Goal: Entertainment & Leisure: Browse casually

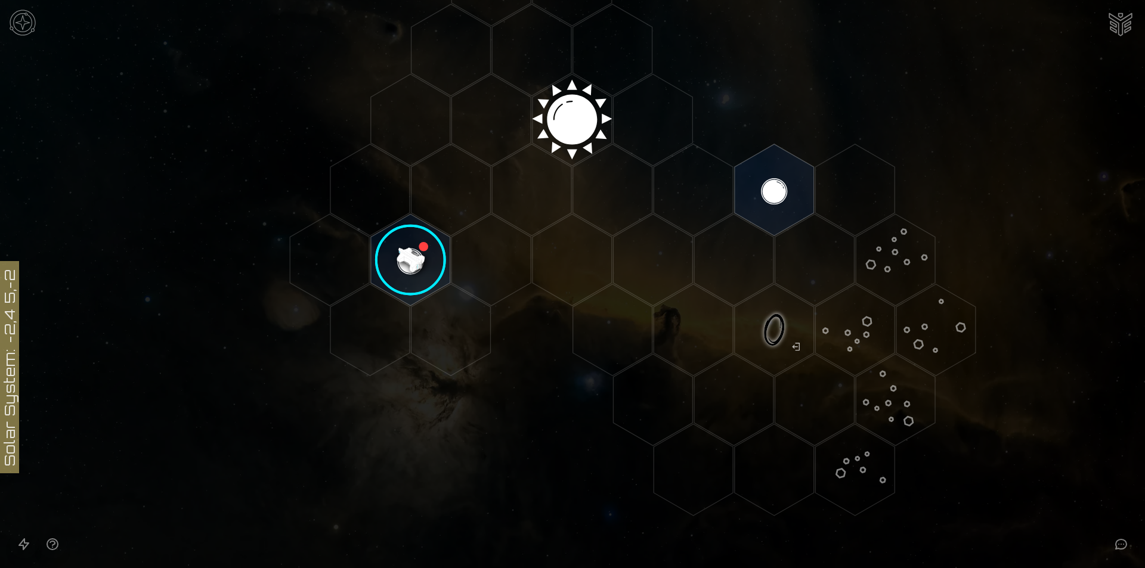
scroll to position [398, 0]
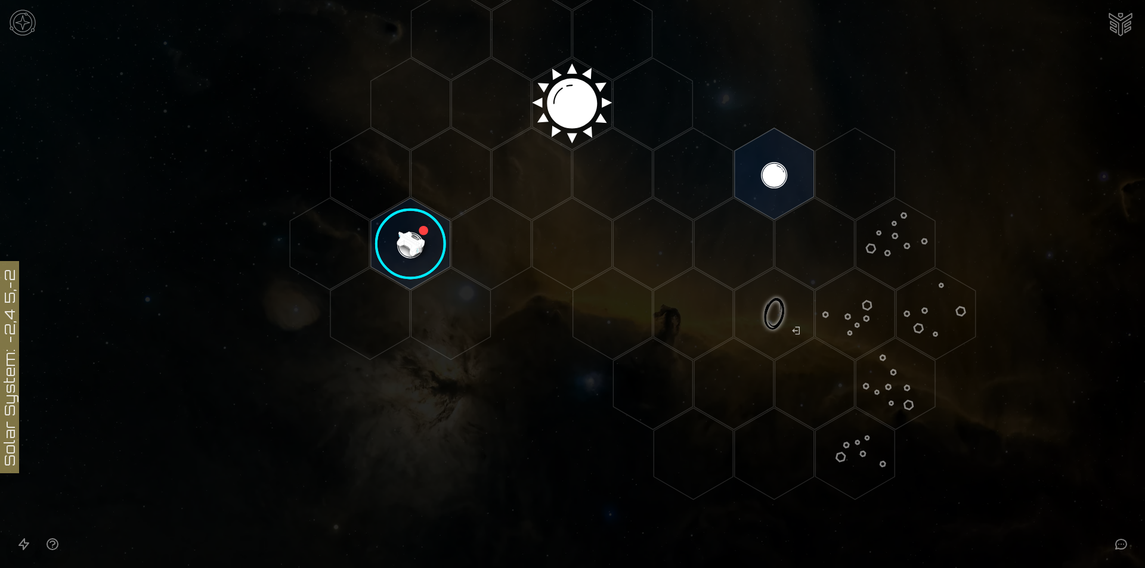
click at [401, 250] on image at bounding box center [411, 244] width 94 height 94
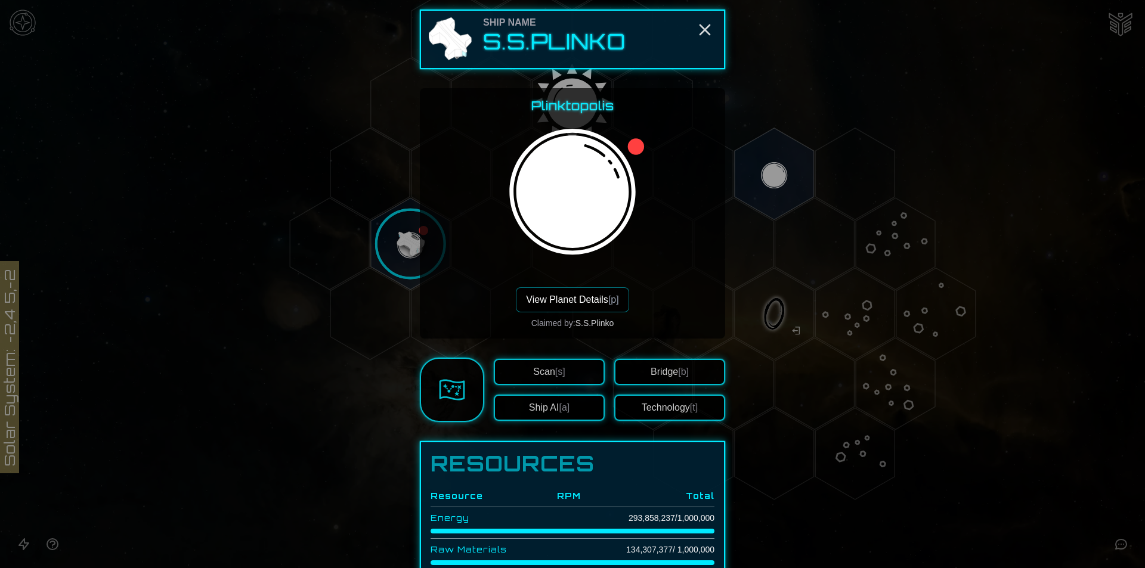
click at [562, 286] on div at bounding box center [572, 205] width 149 height 163
click at [561, 295] on button "View Planet Details [p]" at bounding box center [572, 299] width 113 height 25
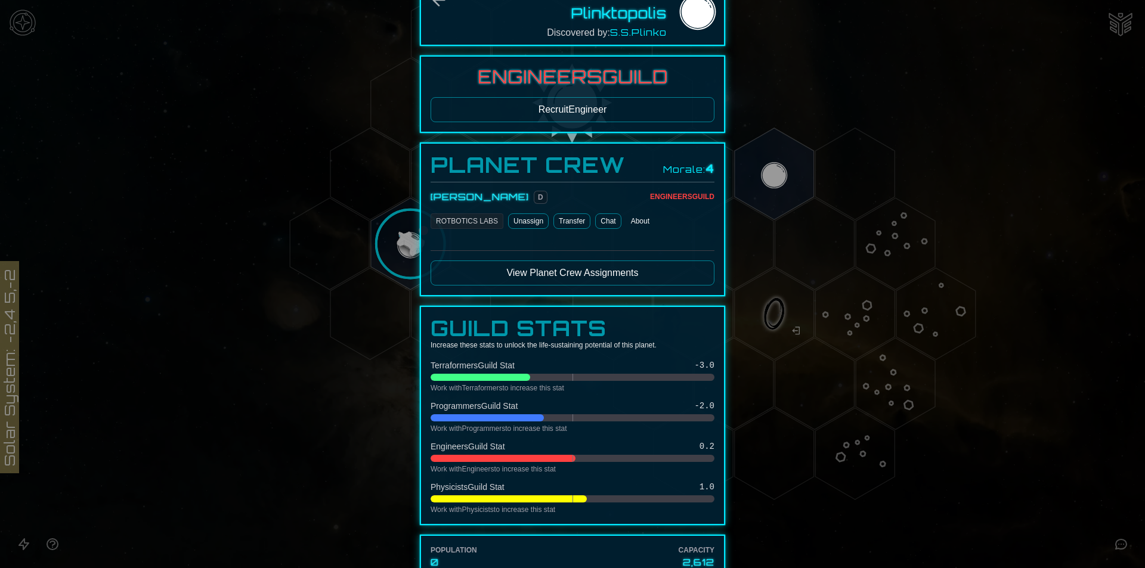
scroll to position [16, 0]
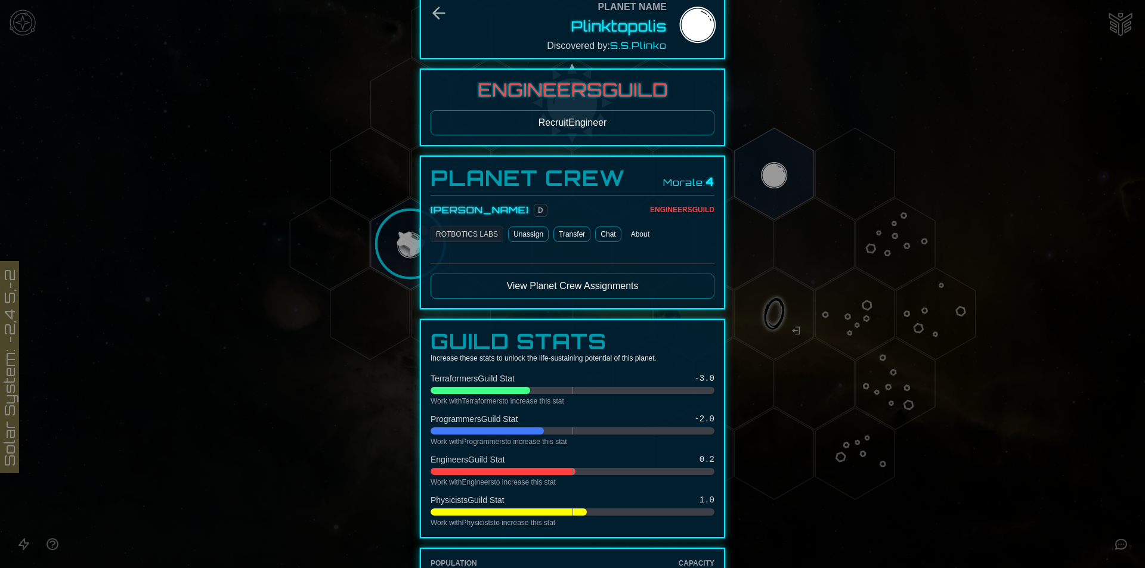
click at [562, 292] on button "View Planet Crew Assignments" at bounding box center [573, 286] width 284 height 25
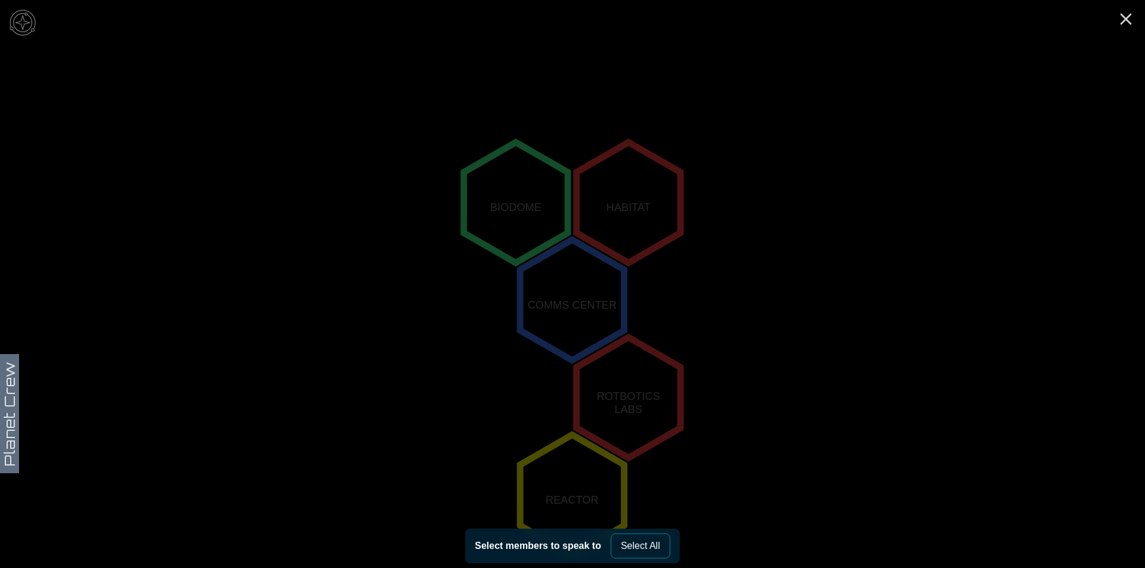
scroll to position [216, 0]
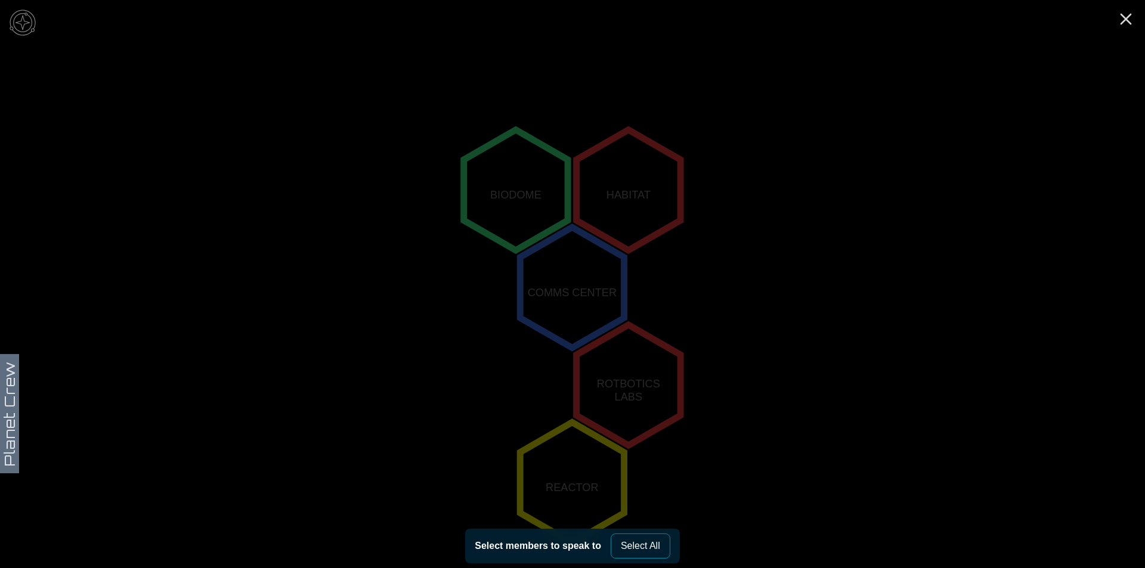
click at [513, 218] on polygon "0,-1" at bounding box center [516, 190] width 104 height 120
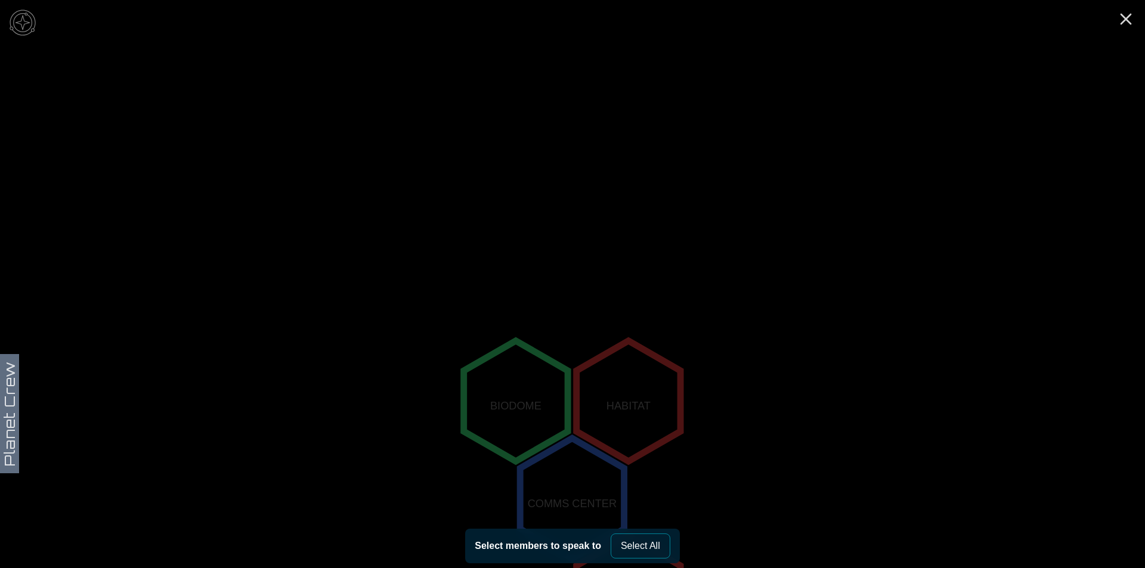
scroll to position [0, 0]
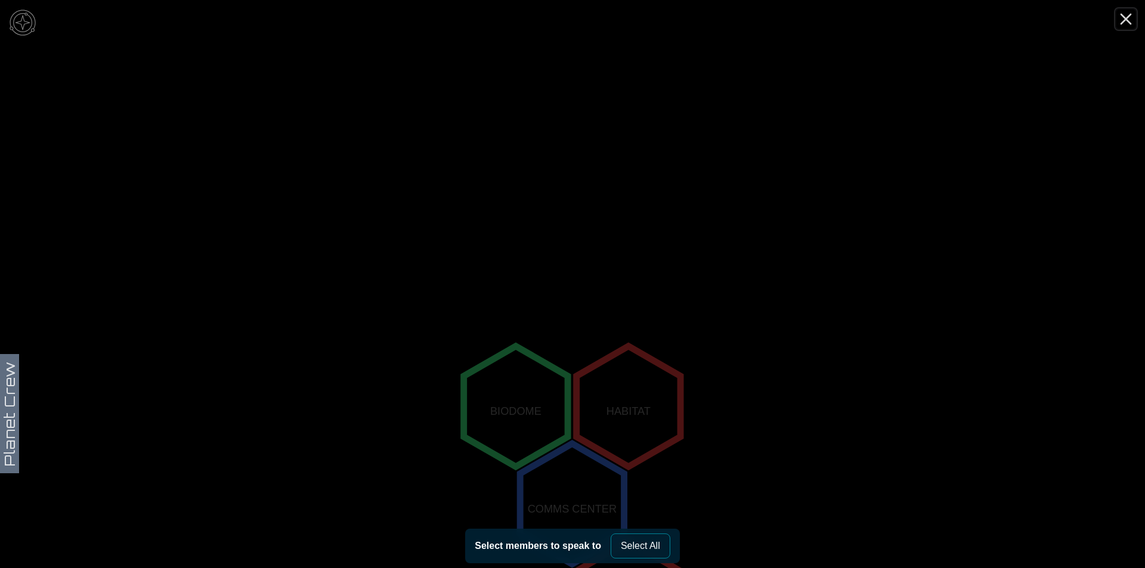
click at [1133, 15] on icon "Close" at bounding box center [1125, 19] width 19 height 19
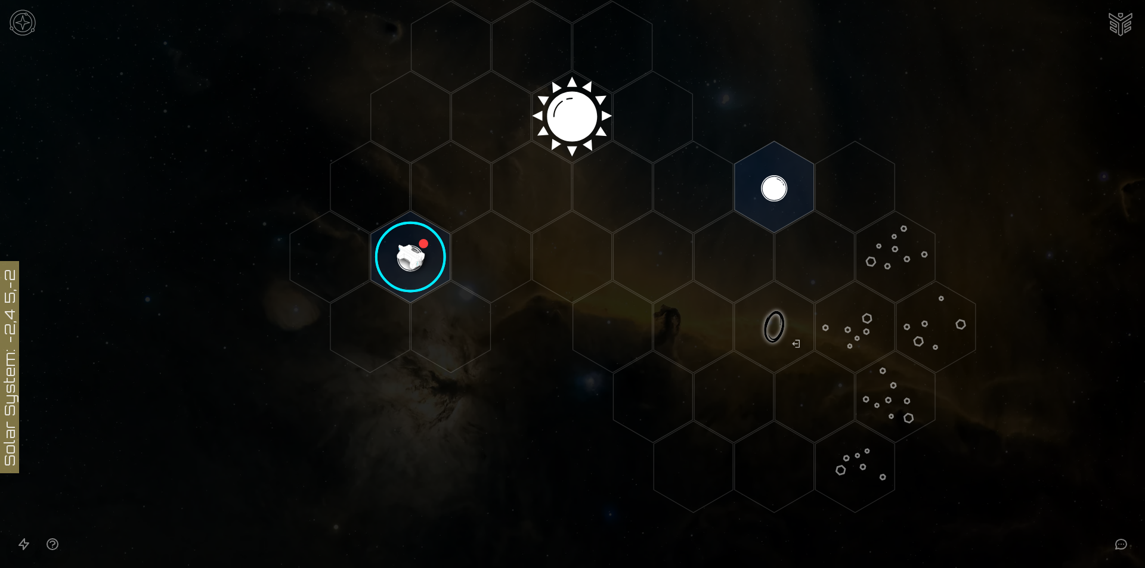
scroll to position [427, 0]
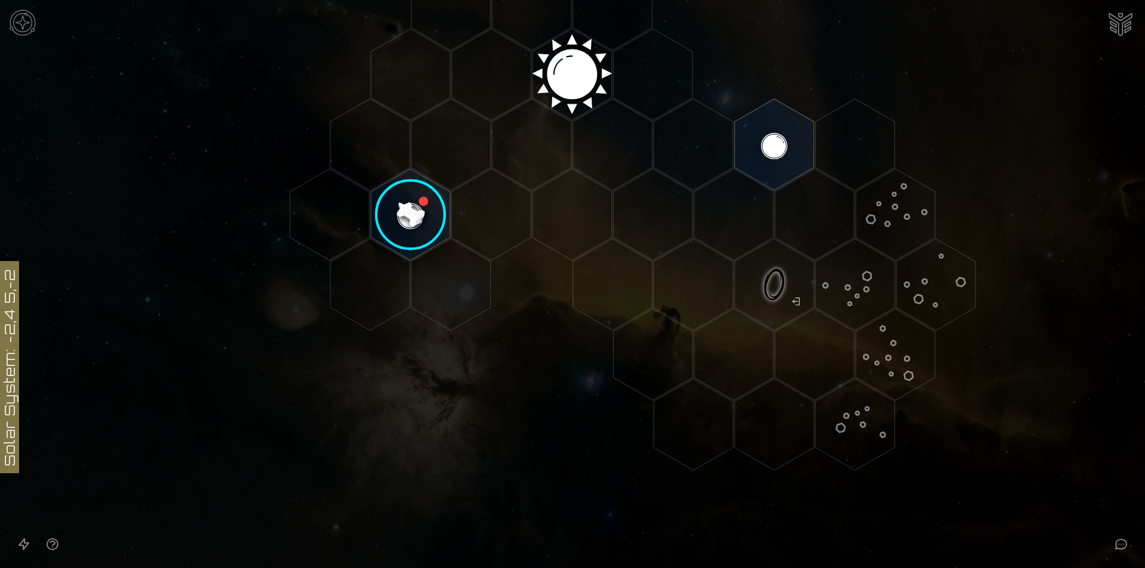
click at [408, 214] on image at bounding box center [411, 215] width 94 height 94
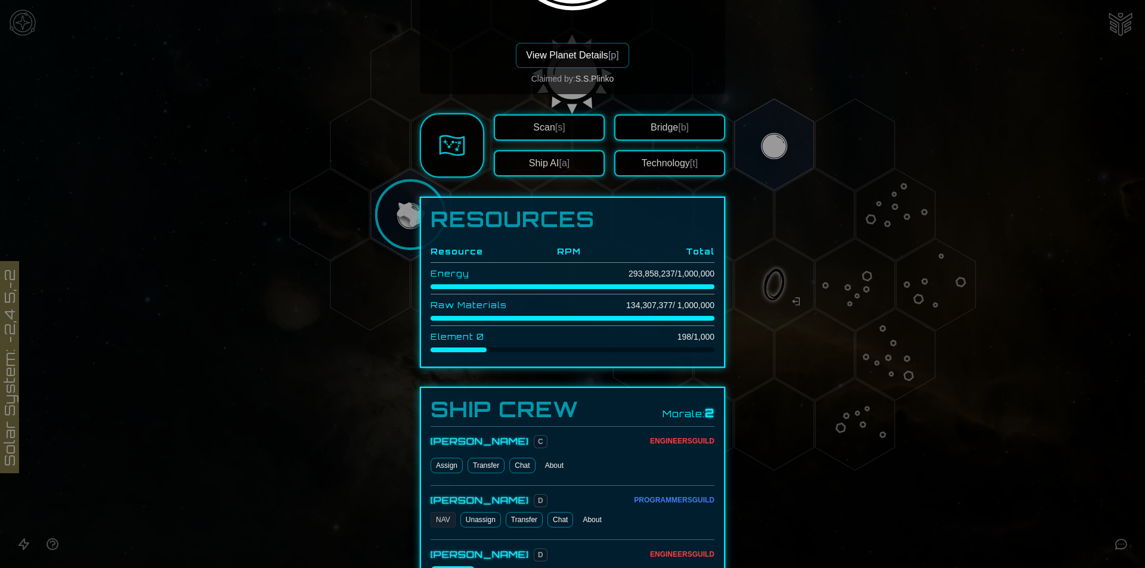
scroll to position [318, 0]
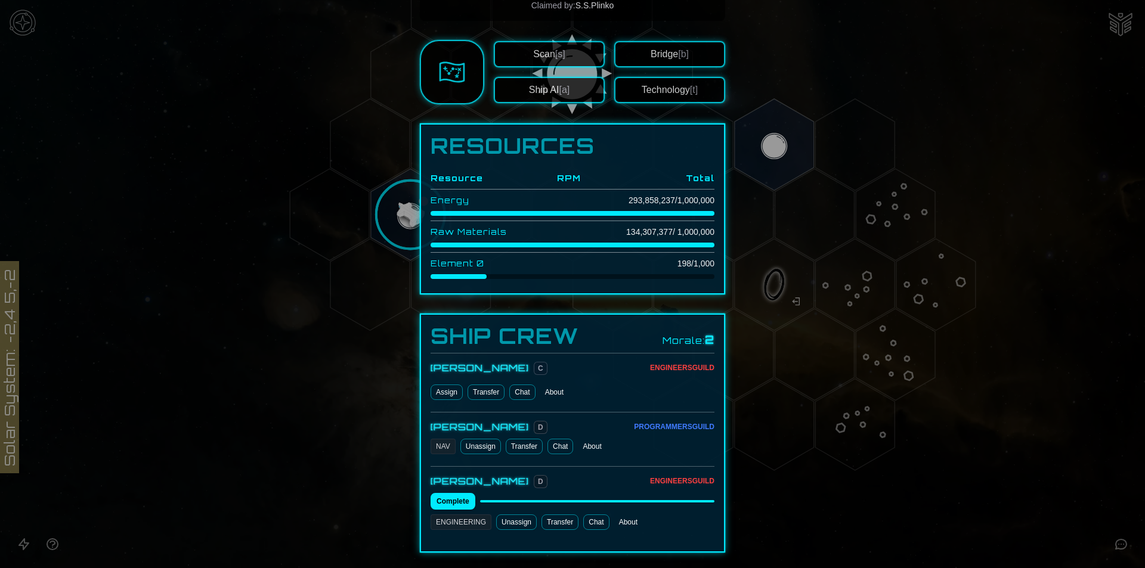
click at [664, 48] on button "Bridge [b]" at bounding box center [669, 54] width 111 height 26
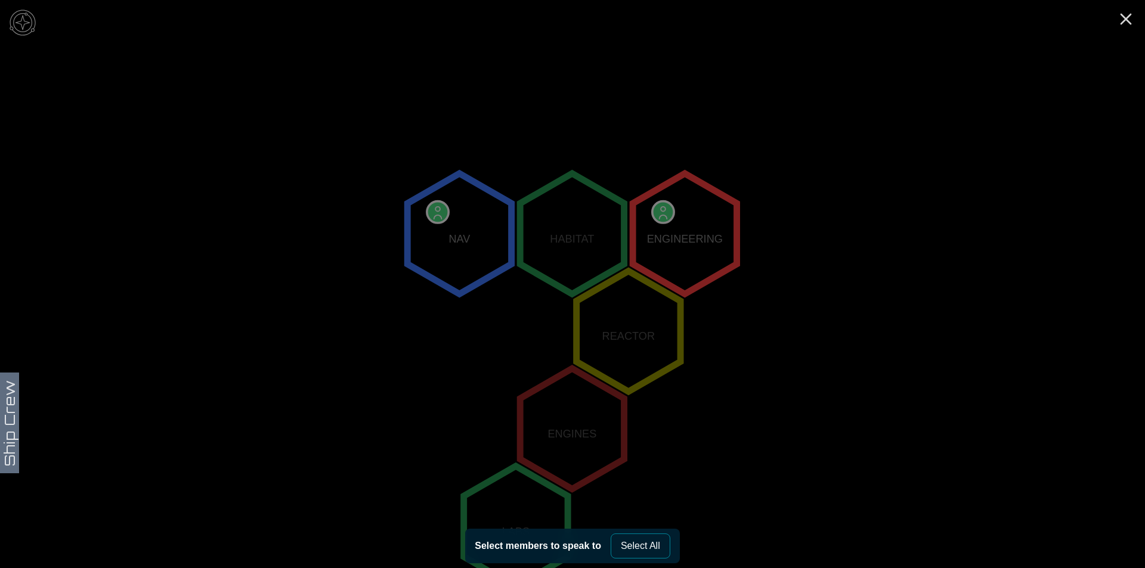
scroll to position [57, 0]
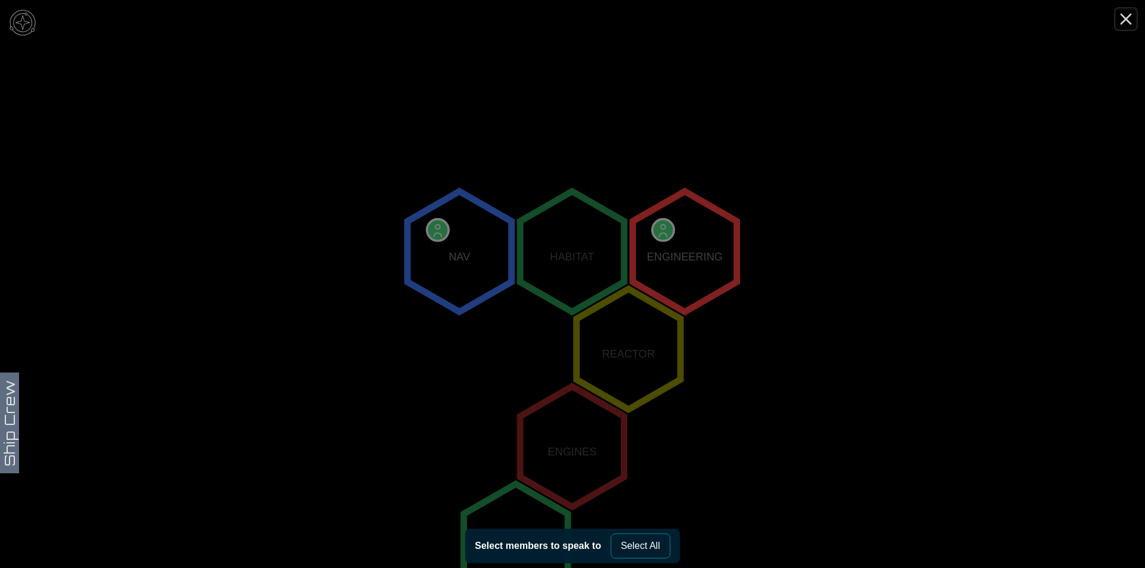
click at [1118, 21] on icon "Close" at bounding box center [1125, 19] width 19 height 19
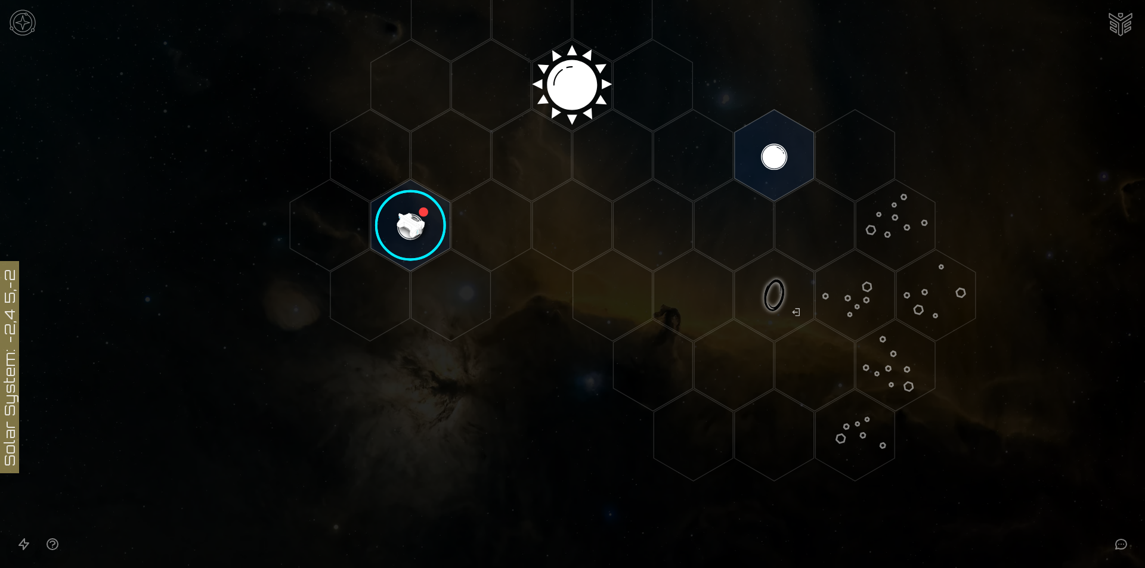
scroll to position [427, 0]
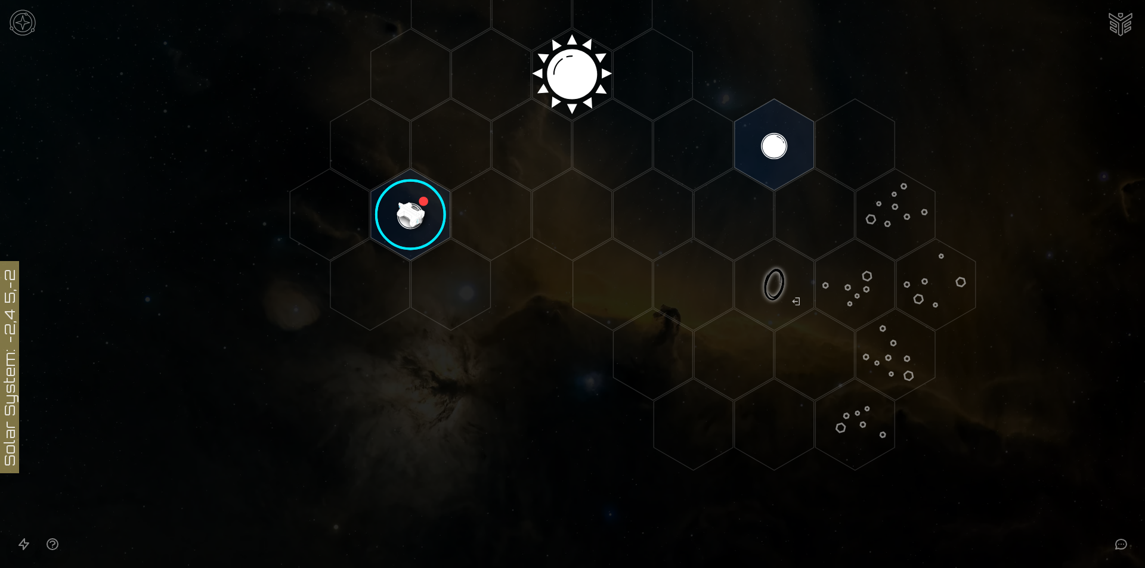
click at [23, 28] on img at bounding box center [23, 23] width 36 height 36
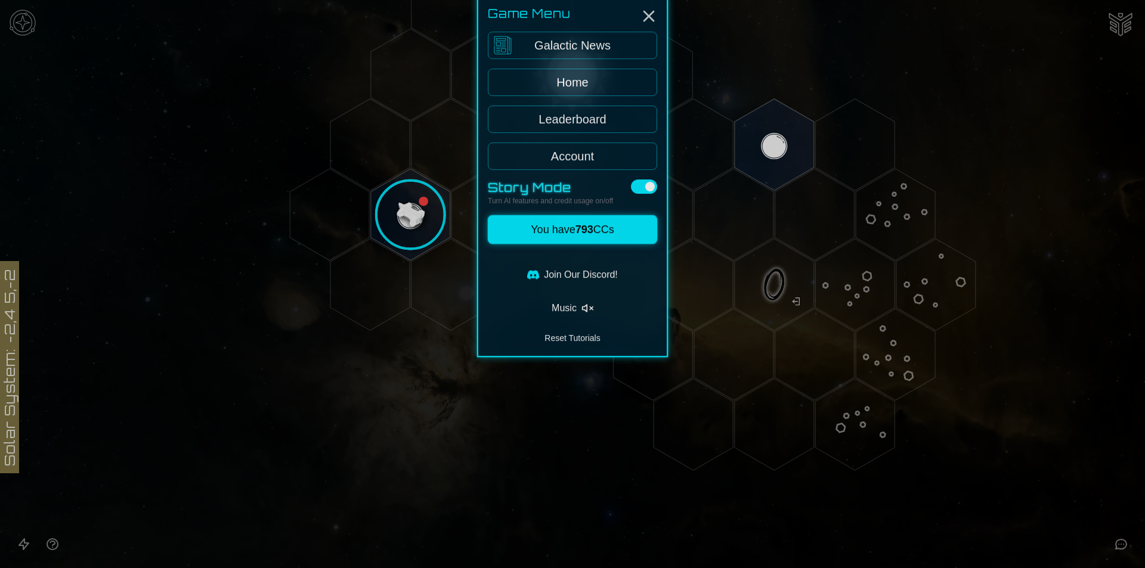
click at [579, 79] on link "Galactic News" at bounding box center [572, 79] width 169 height 27
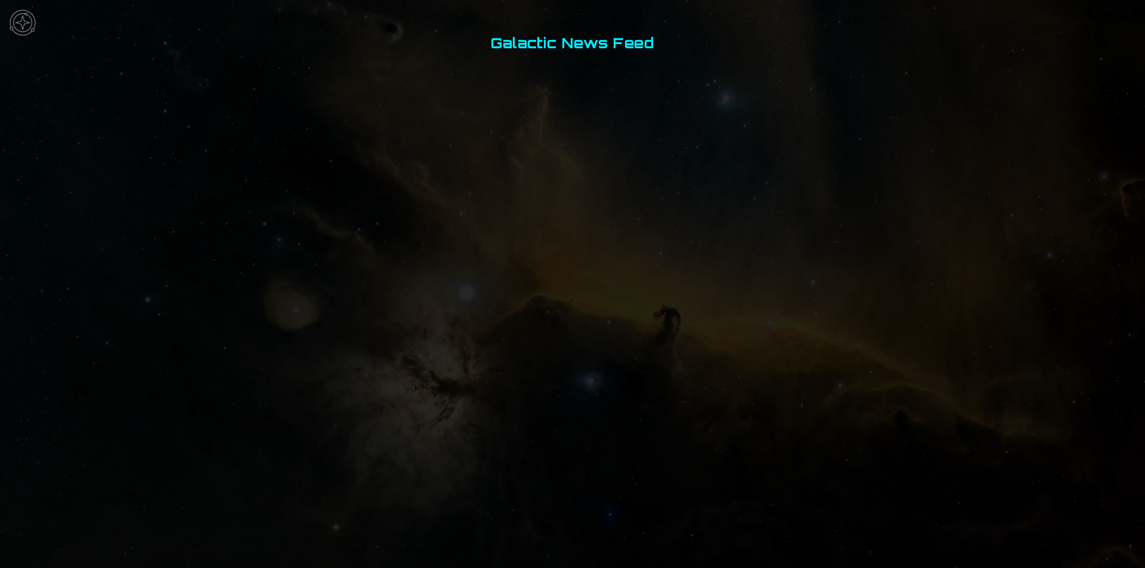
click at [38, 23] on img at bounding box center [23, 23] width 36 height 36
click at [583, 187] on link "Leaderboard" at bounding box center [572, 190] width 169 height 27
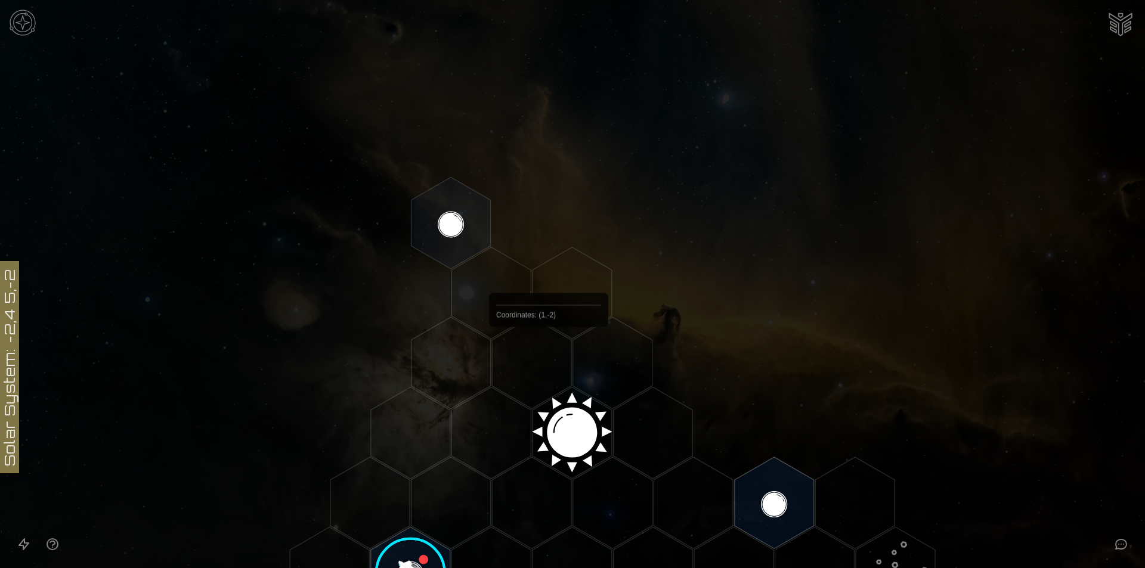
scroll to position [318, 0]
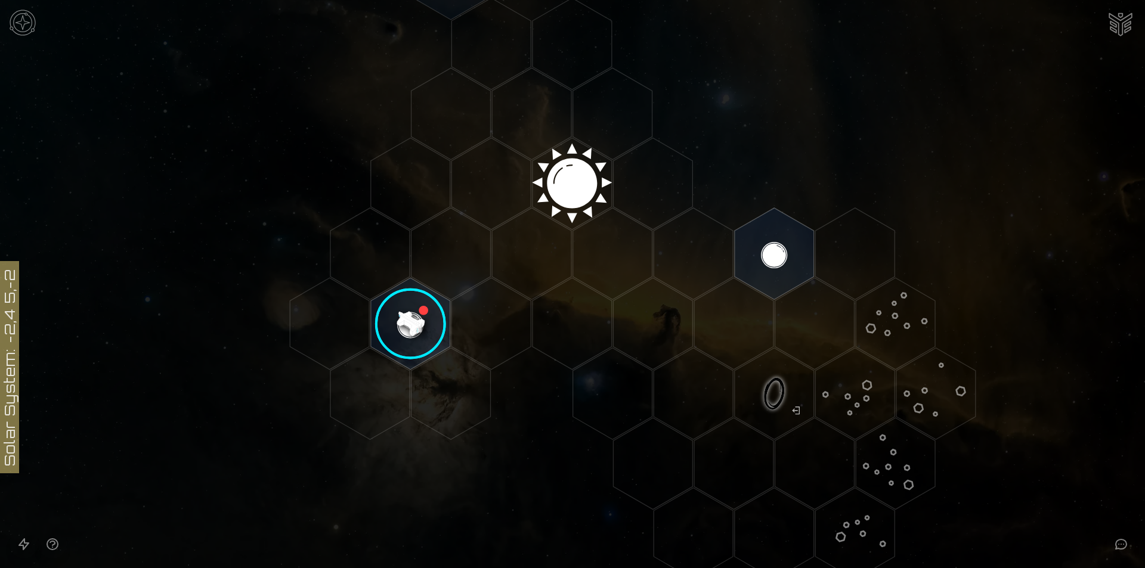
click at [416, 310] on image at bounding box center [411, 324] width 94 height 94
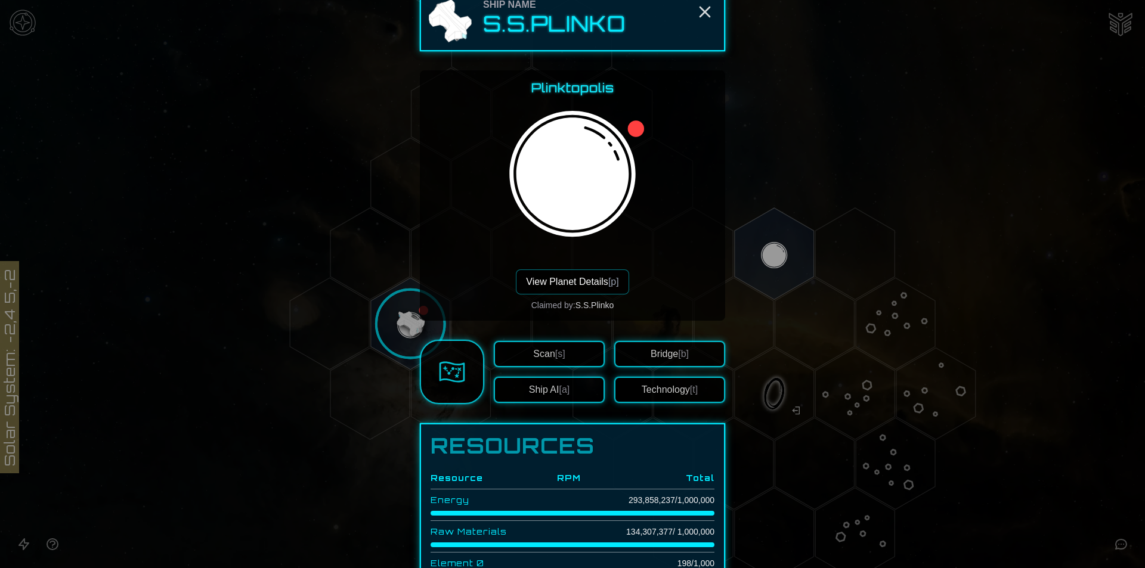
scroll to position [0, 0]
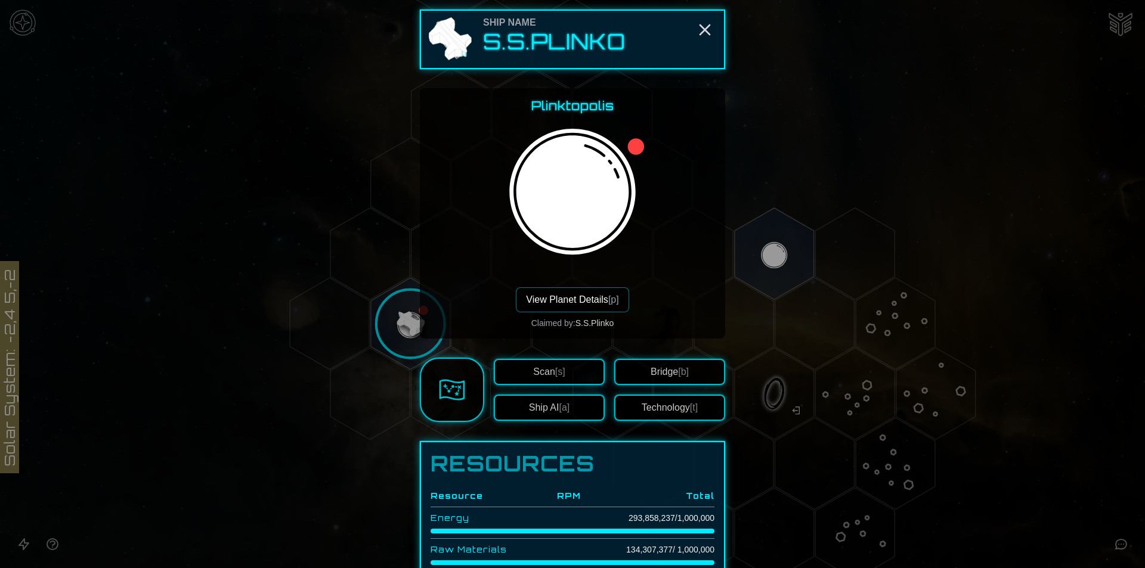
click at [643, 371] on button "Bridge [b]" at bounding box center [669, 372] width 111 height 26
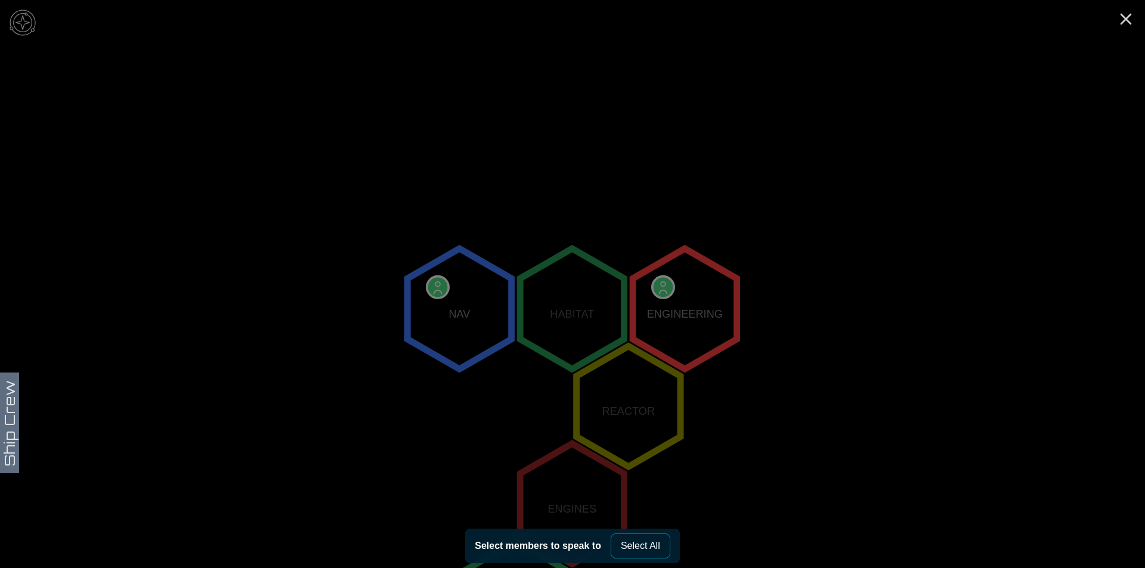
click at [377, 363] on icon "NAV HABITAT ENGINEERING REACTOR ENGINES LABS" at bounding box center [572, 504] width 1145 height 1008
click at [1129, 18] on icon "Close" at bounding box center [1125, 19] width 19 height 19
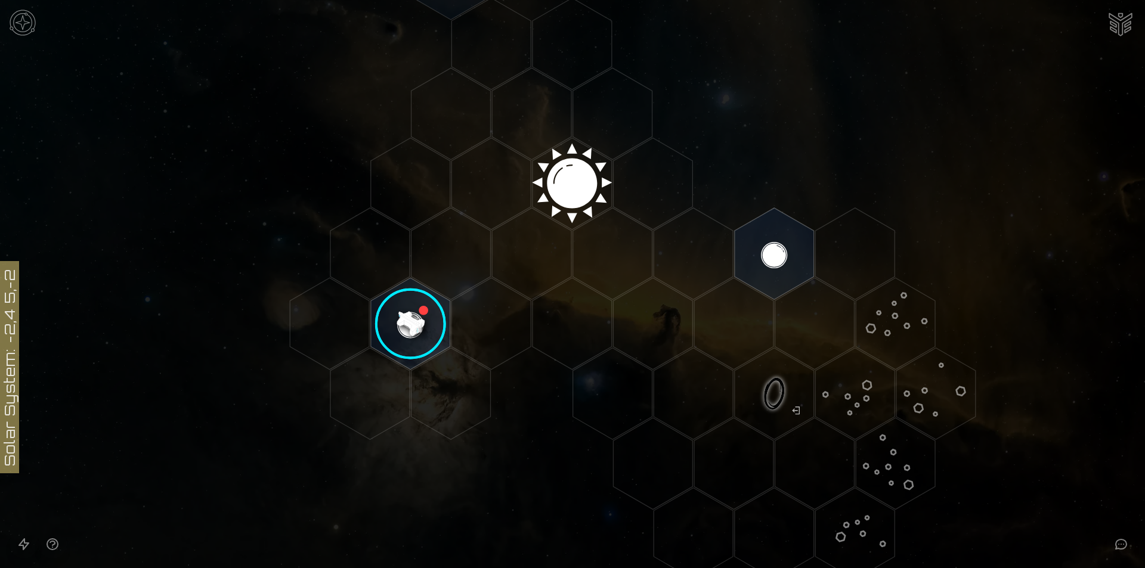
click at [404, 312] on image at bounding box center [411, 324] width 94 height 94
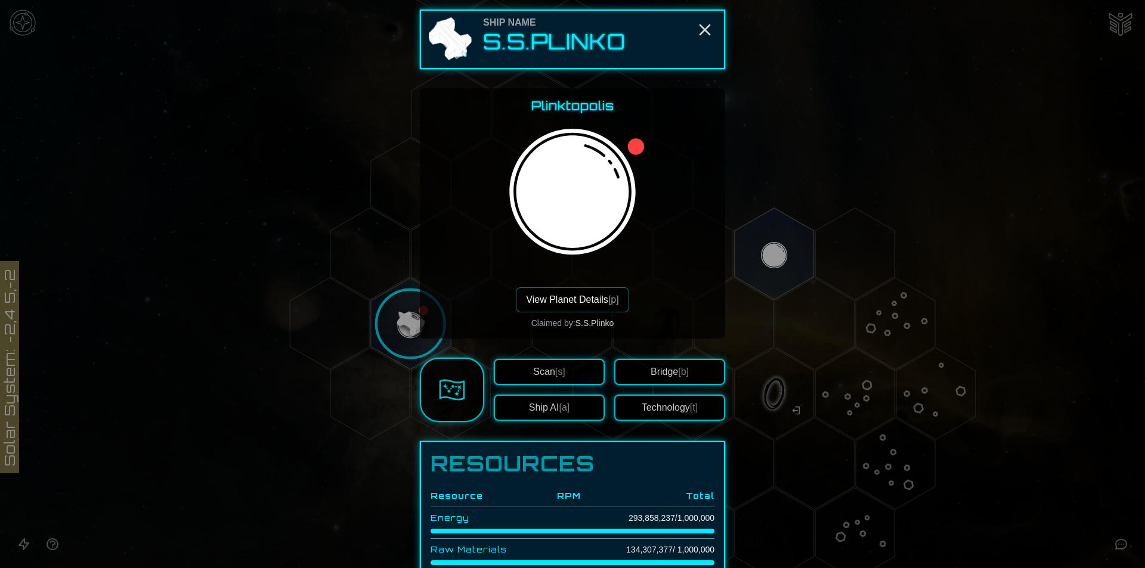
click at [560, 295] on button "View Planet Details [p]" at bounding box center [572, 299] width 113 height 25
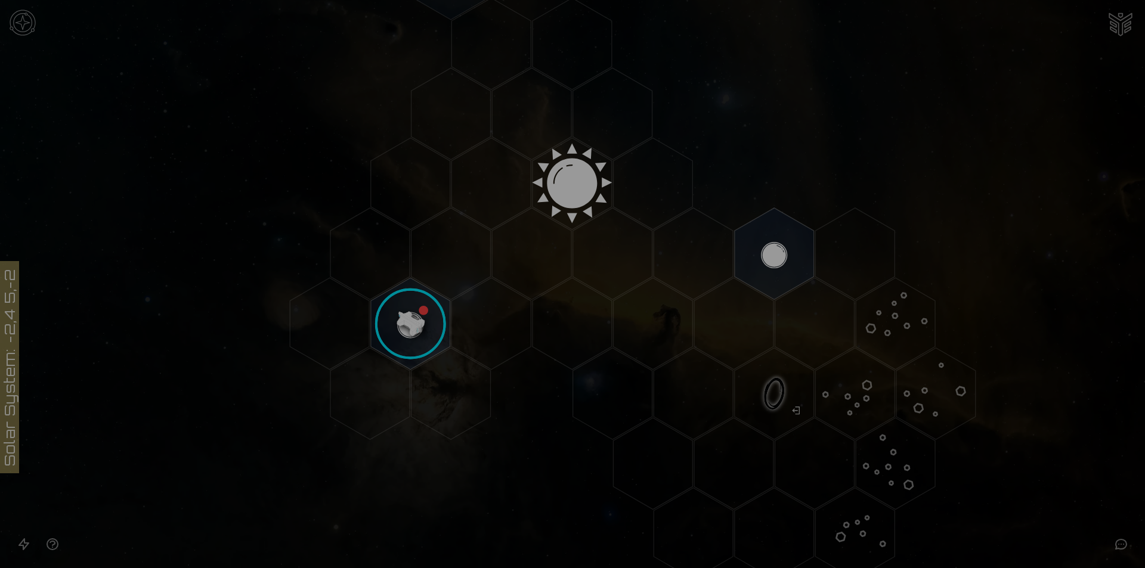
scroll to position [79, 0]
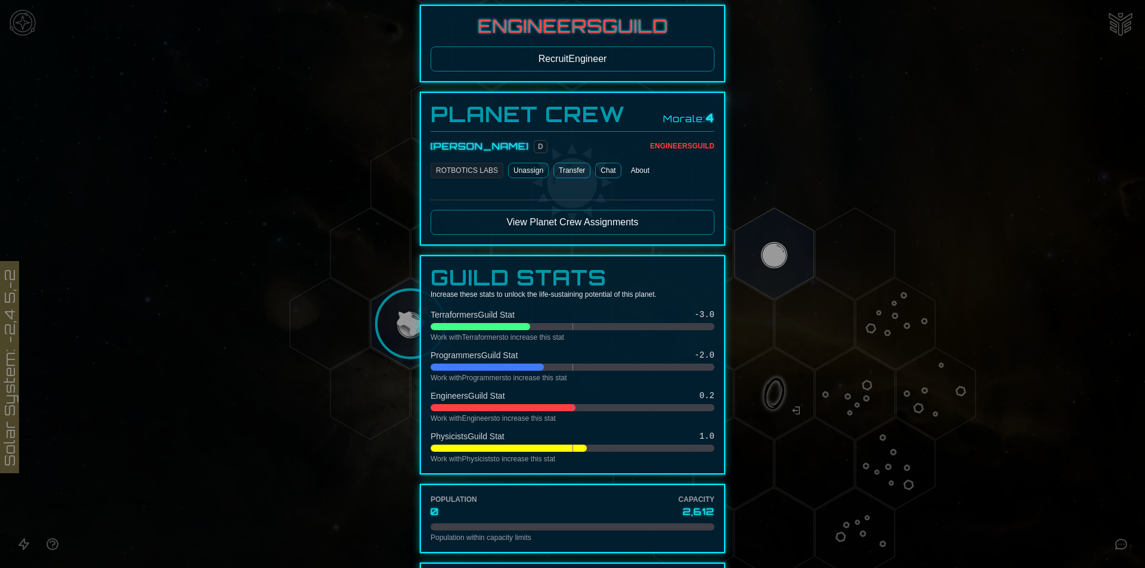
click at [580, 222] on button "View Planet Crew Assignments" at bounding box center [573, 222] width 284 height 25
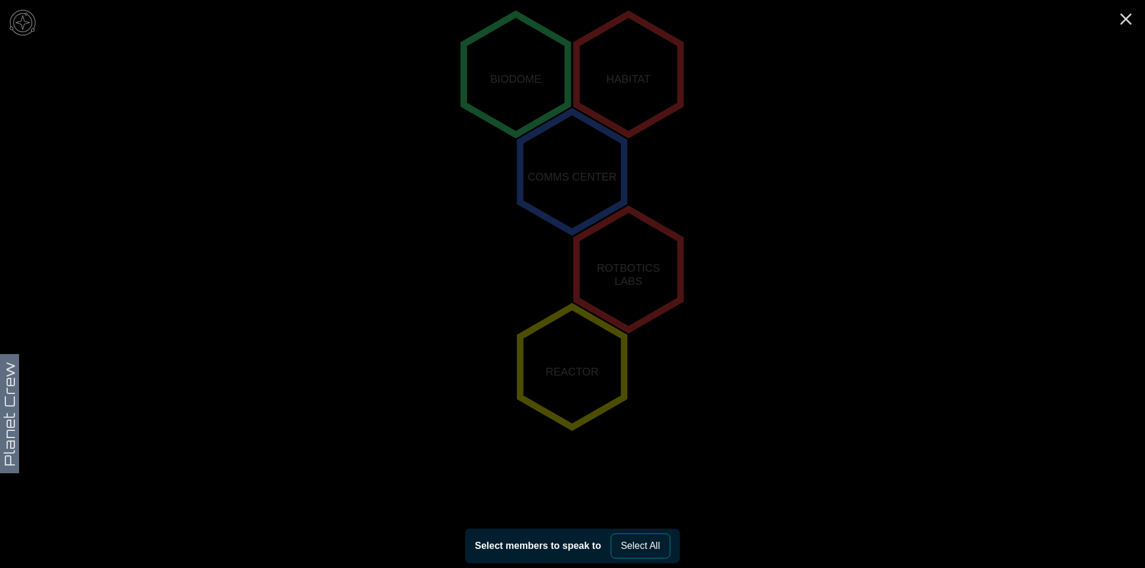
scroll to position [137, 0]
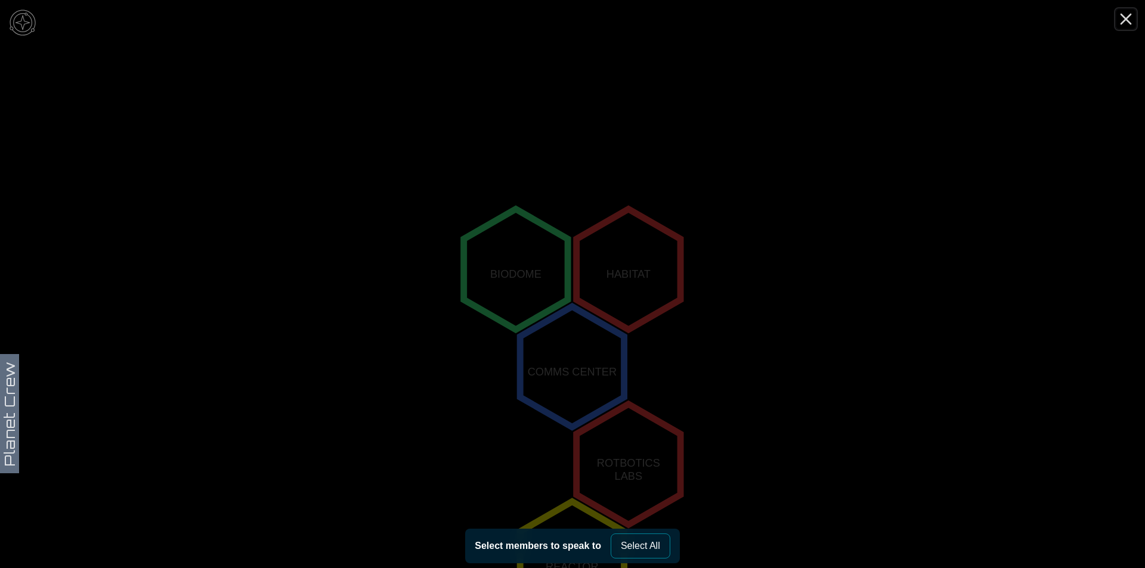
click at [1125, 16] on icon "Close" at bounding box center [1125, 19] width 19 height 19
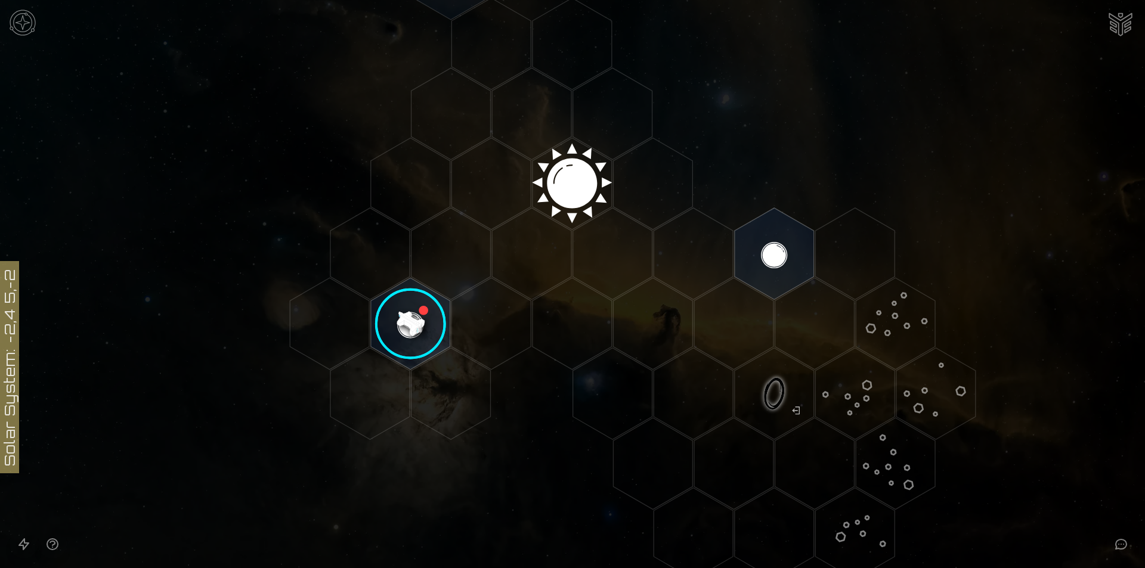
click at [421, 326] on image at bounding box center [411, 324] width 94 height 94
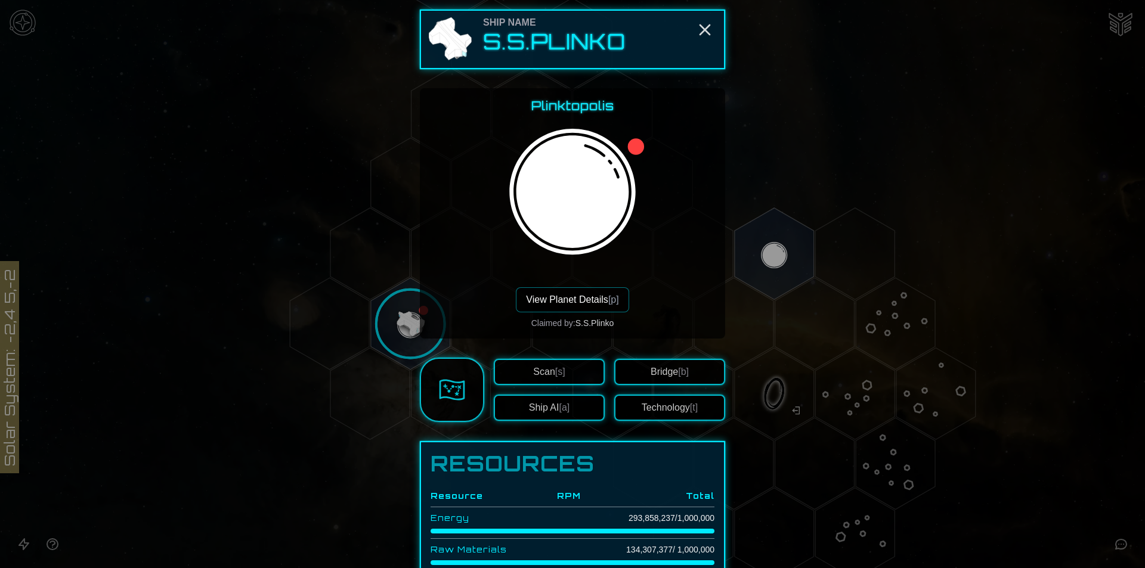
click at [463, 393] on link at bounding box center [452, 390] width 64 height 64
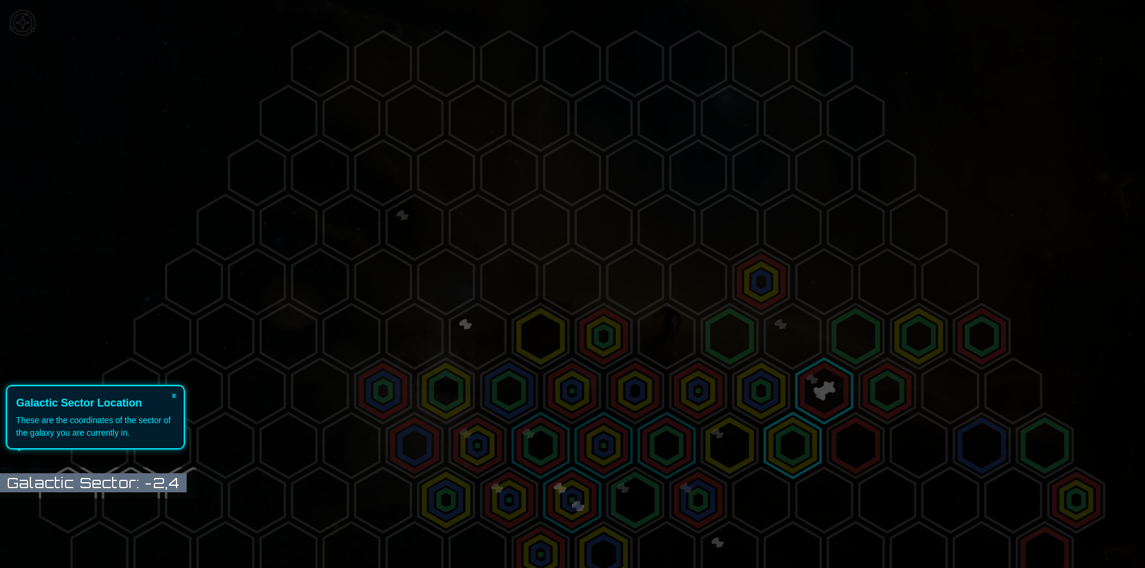
click at [258, 387] on icon at bounding box center [569, 284] width 1151 height 568
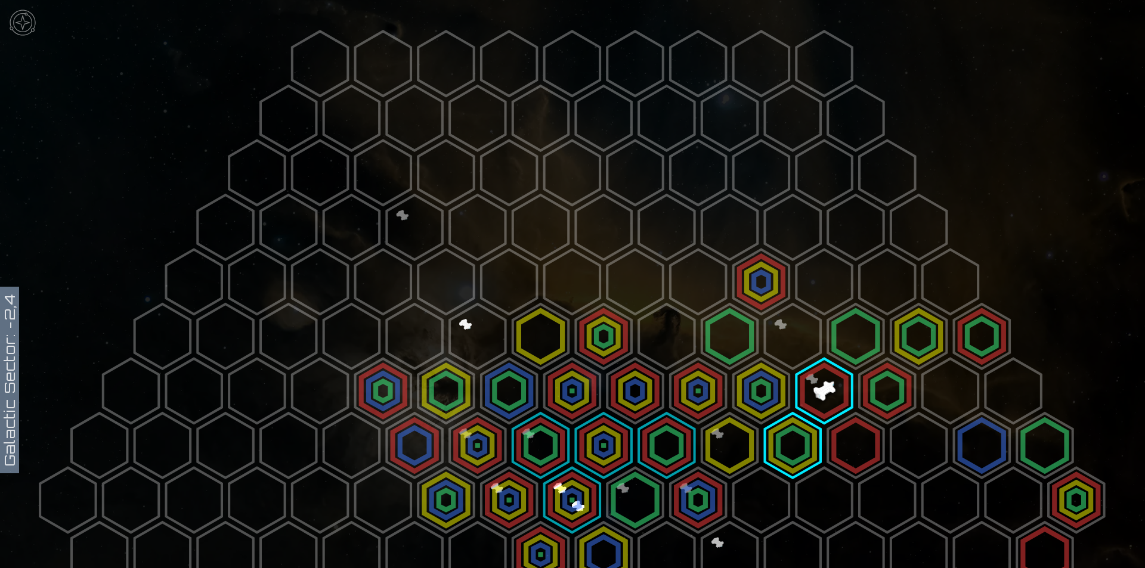
click at [658, 334] on polygon at bounding box center [666, 336] width 55 height 65
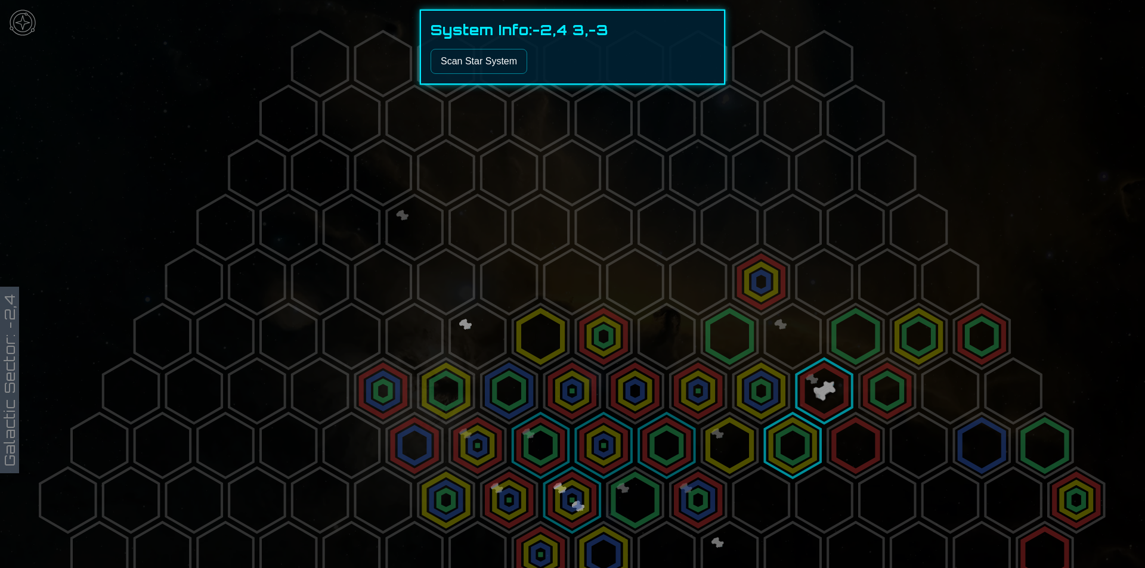
click at [485, 49] on button "Scan Star System" at bounding box center [479, 61] width 97 height 25
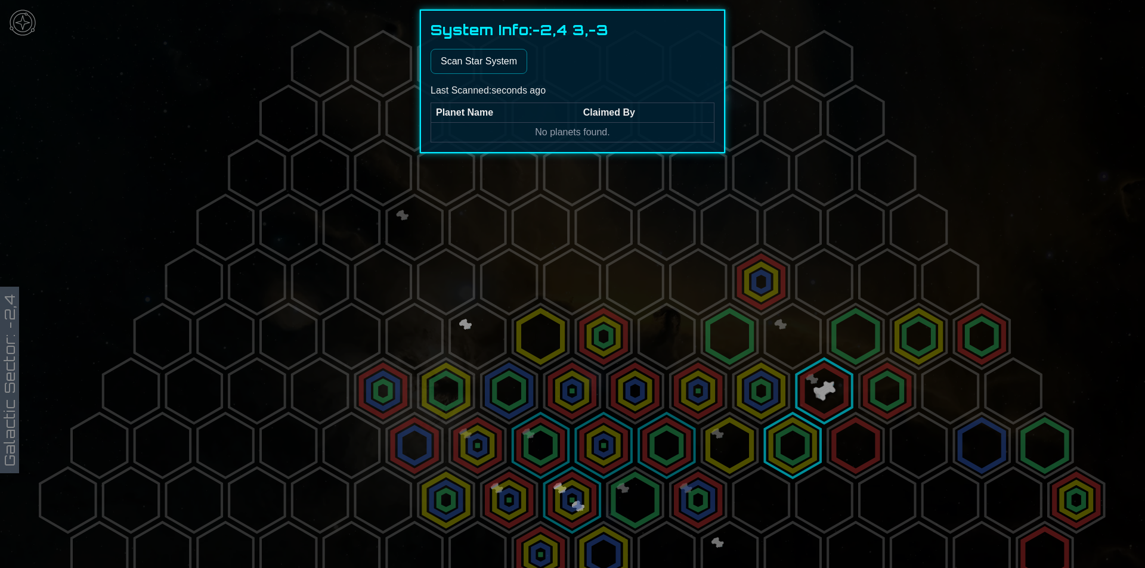
click at [728, 305] on div at bounding box center [572, 284] width 1145 height 568
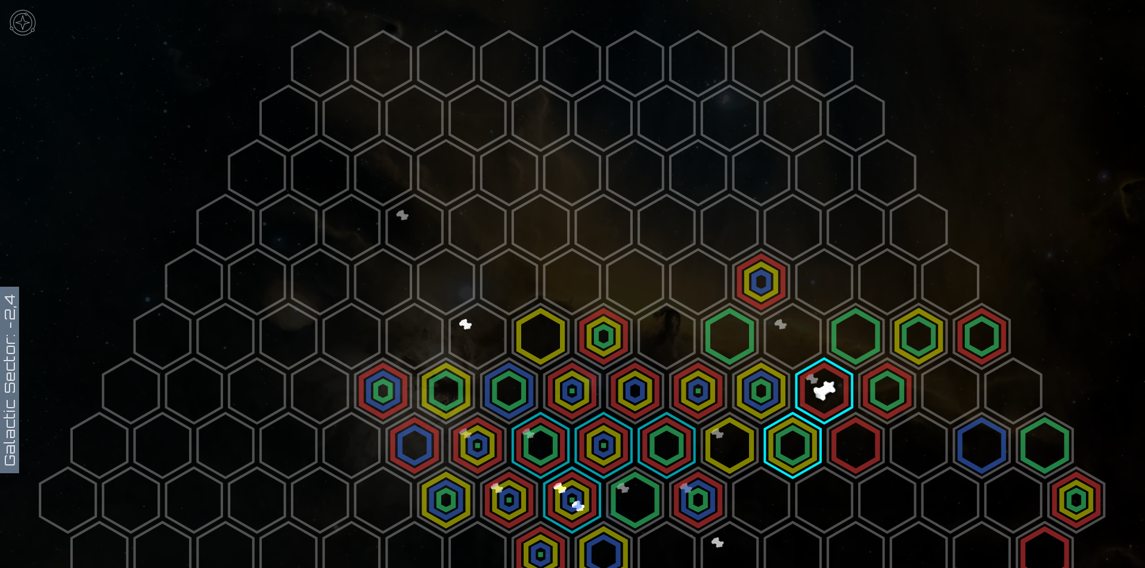
click at [703, 277] on polygon at bounding box center [697, 282] width 55 height 65
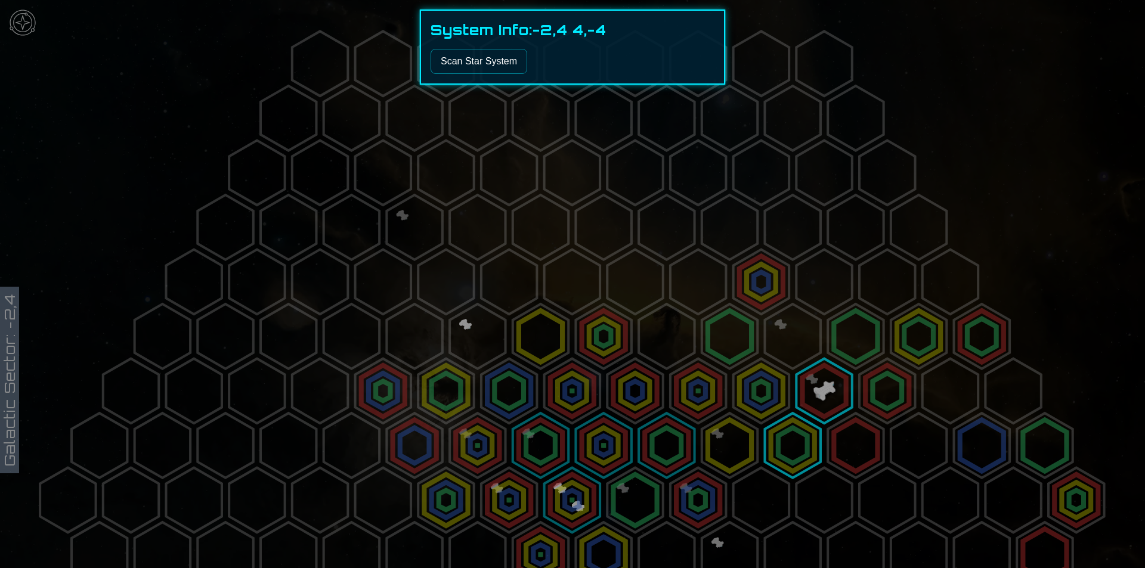
click at [478, 63] on button "Scan Star System" at bounding box center [479, 61] width 97 height 25
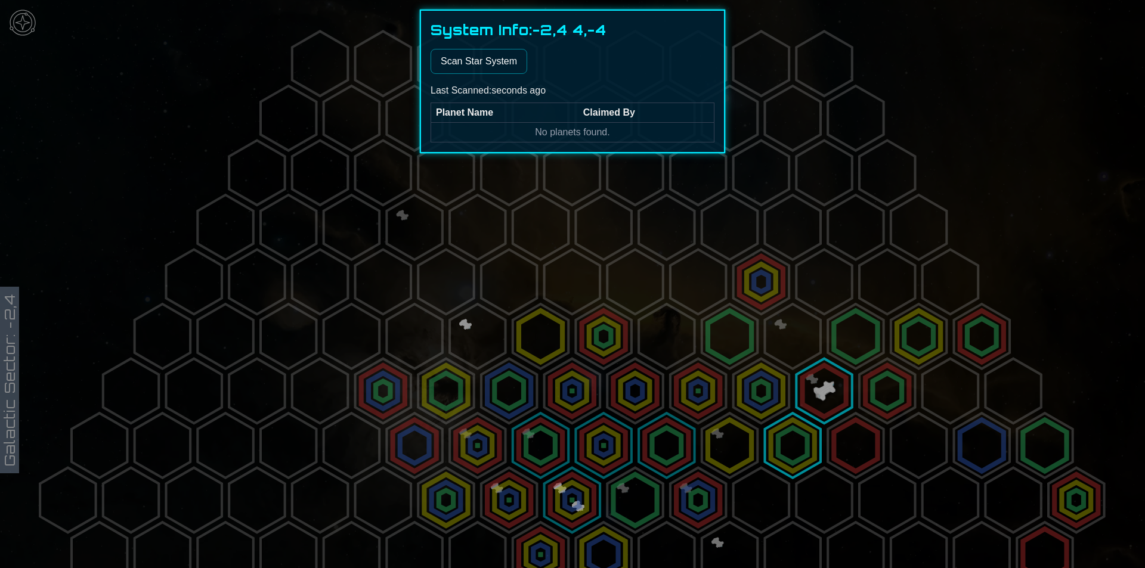
click at [601, 327] on div at bounding box center [572, 284] width 1145 height 568
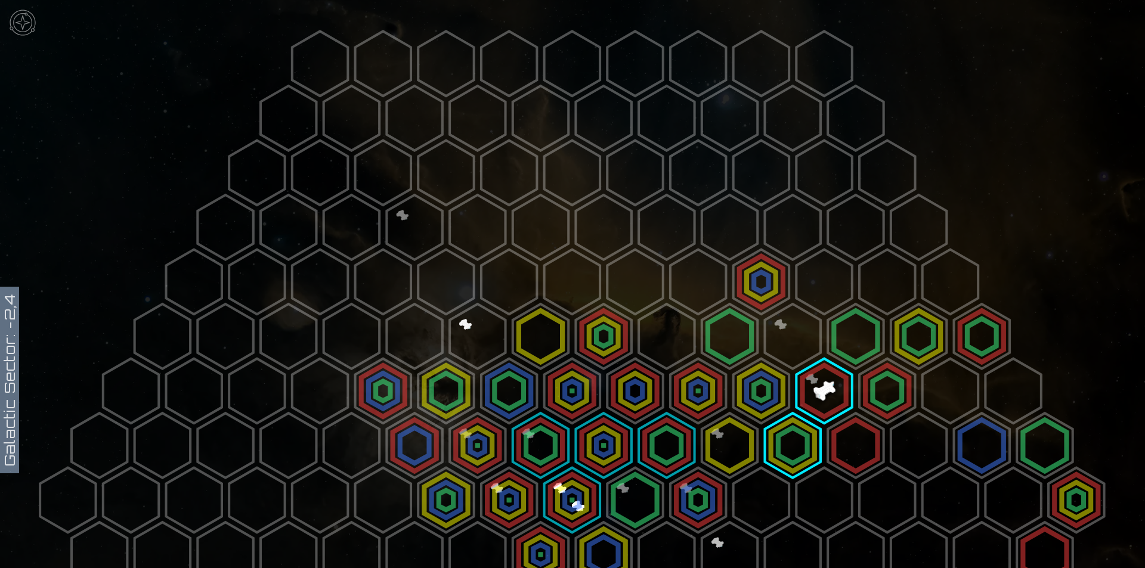
click at [601, 327] on polygon at bounding box center [602, 336] width 55 height 65
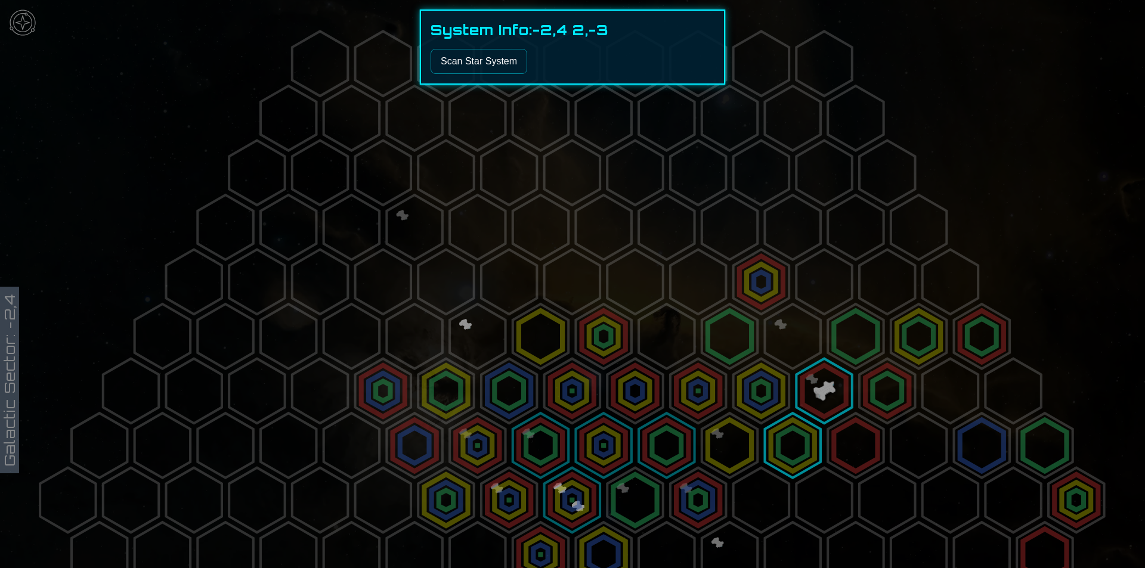
click at [490, 61] on button "Scan Star System" at bounding box center [479, 61] width 97 height 25
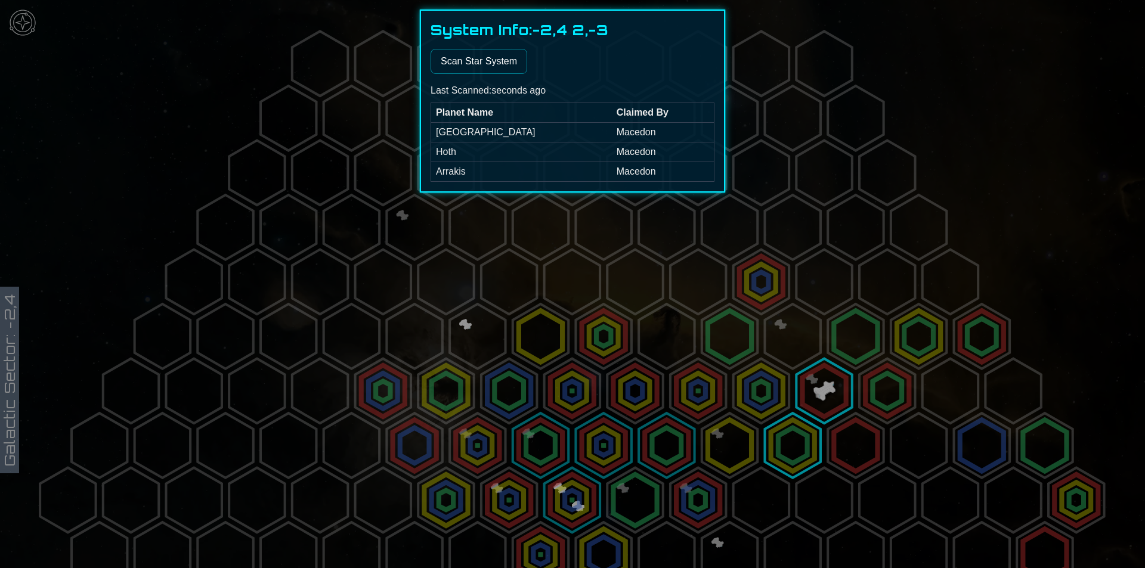
click at [476, 343] on div at bounding box center [572, 284] width 1145 height 568
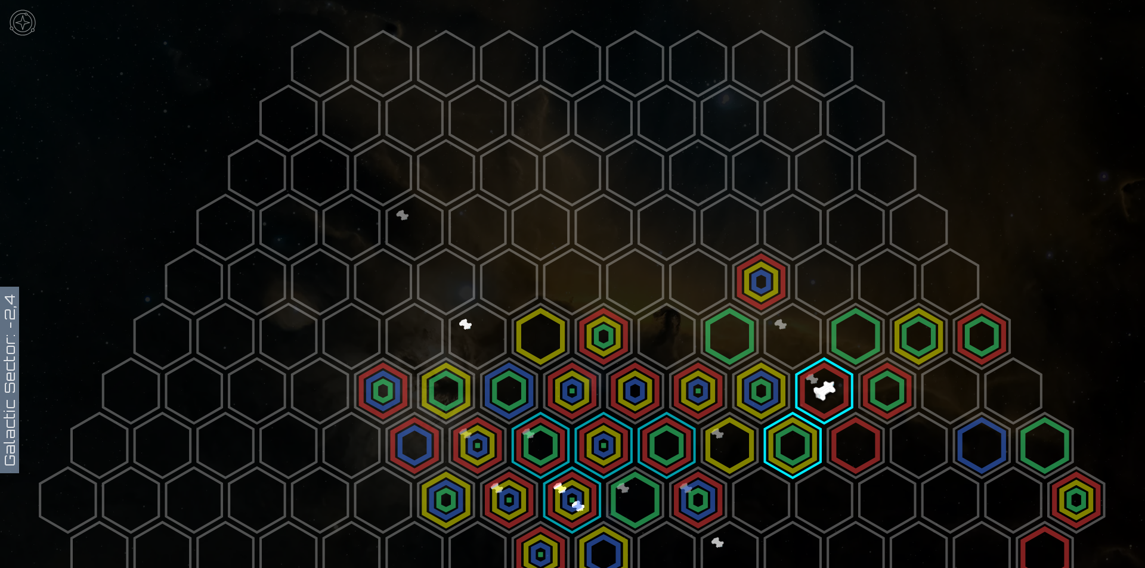
click at [476, 343] on polygon at bounding box center [477, 336] width 55 height 65
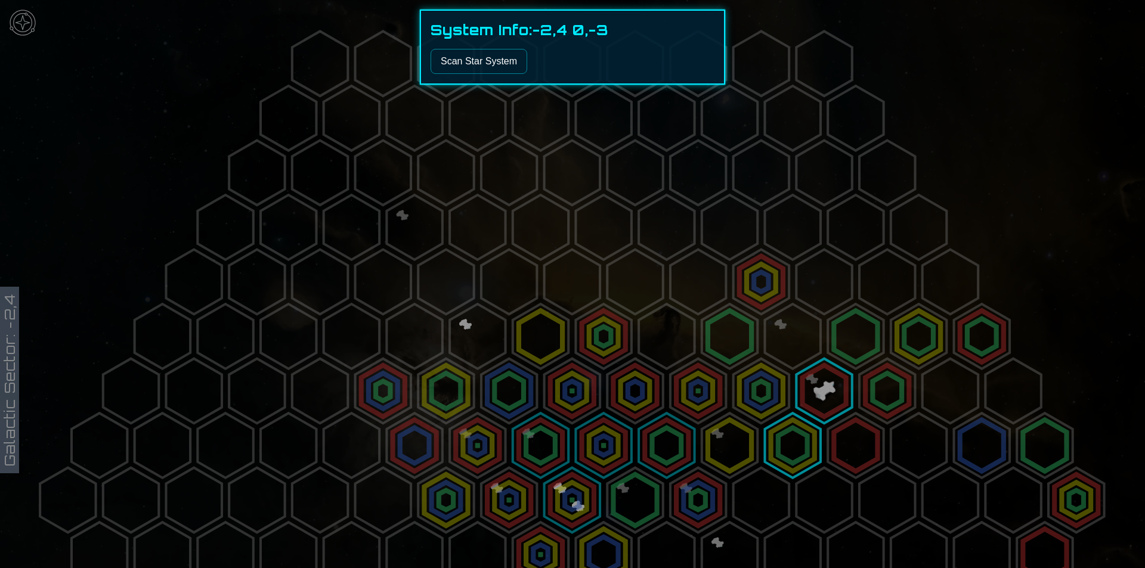
click at [487, 67] on button "Scan Star System" at bounding box center [479, 61] width 97 height 25
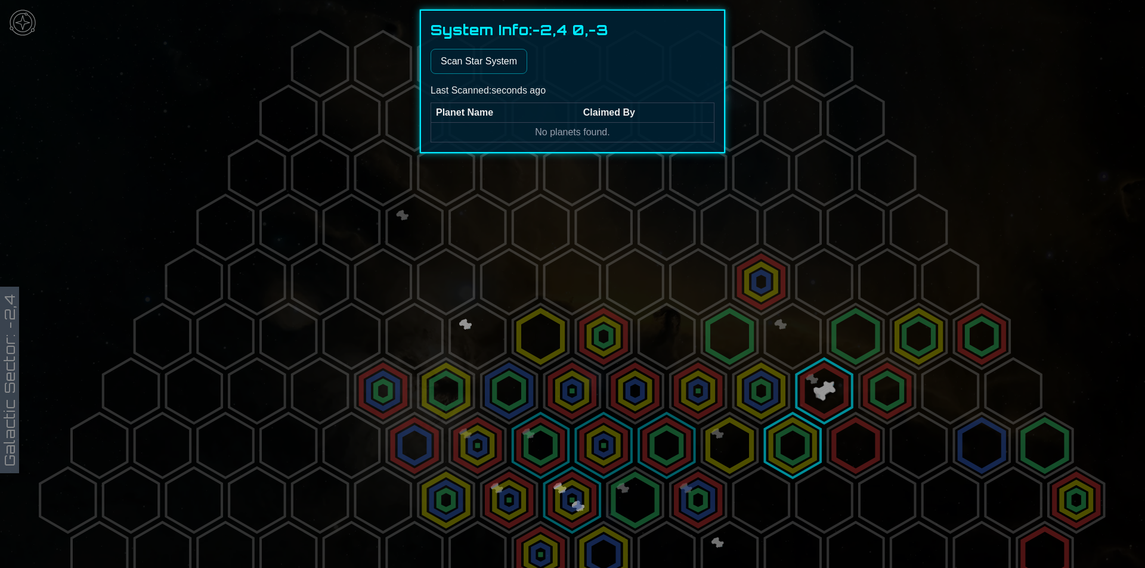
click at [479, 232] on div at bounding box center [572, 284] width 1145 height 568
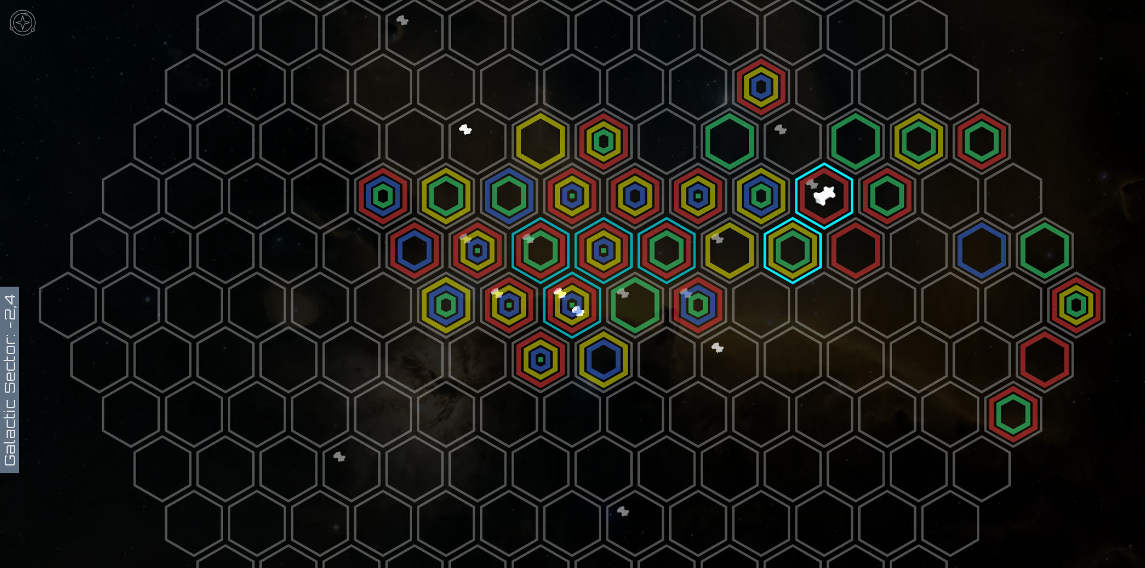
scroll to position [239, 0]
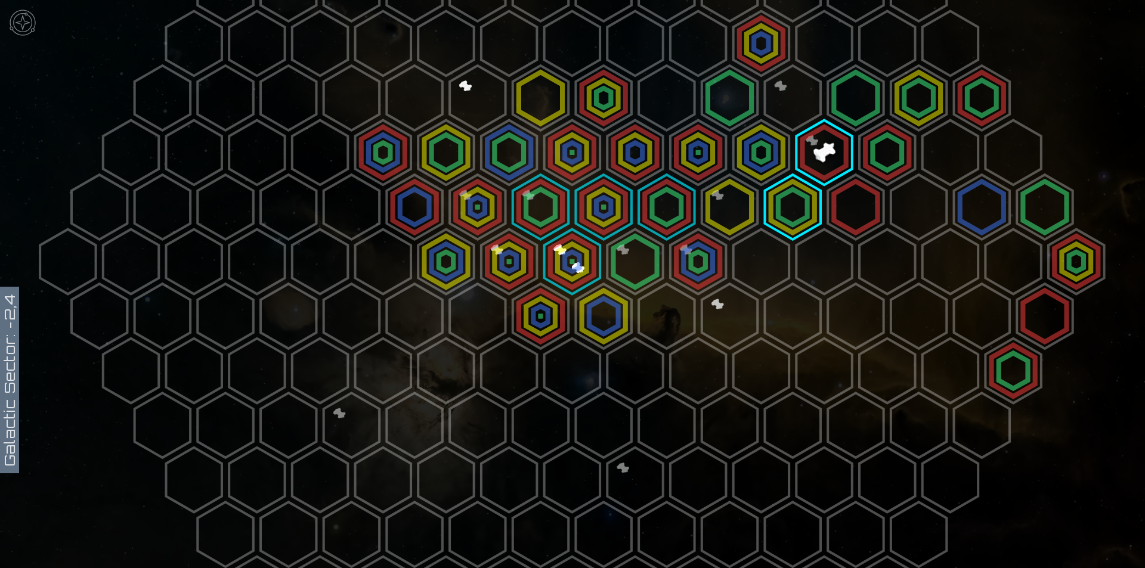
click at [550, 261] on polygon at bounding box center [571, 262] width 55 height 65
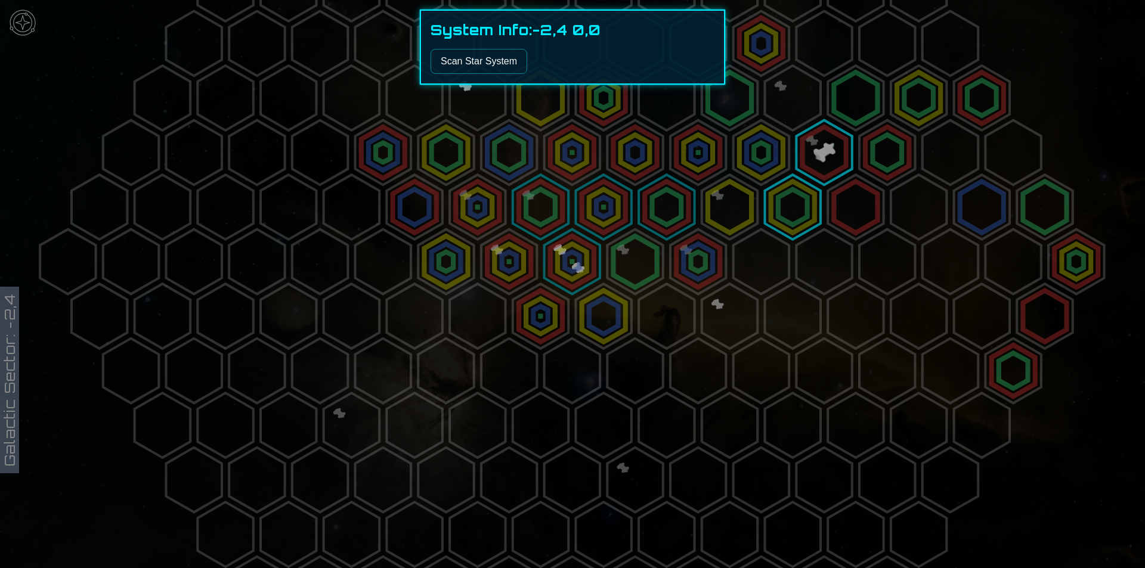
click at [483, 75] on div "System Info: -2,4 0,0 Scan Star System" at bounding box center [572, 47] width 305 height 75
click at [479, 70] on button "Scan Star System" at bounding box center [479, 61] width 97 height 25
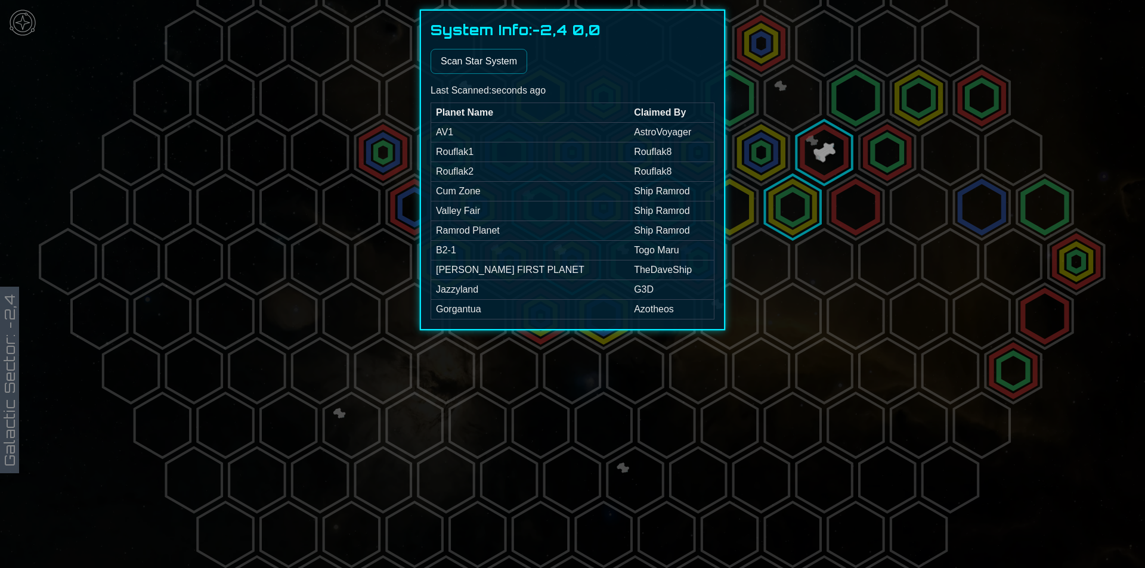
click at [383, 187] on div at bounding box center [572, 284] width 1145 height 568
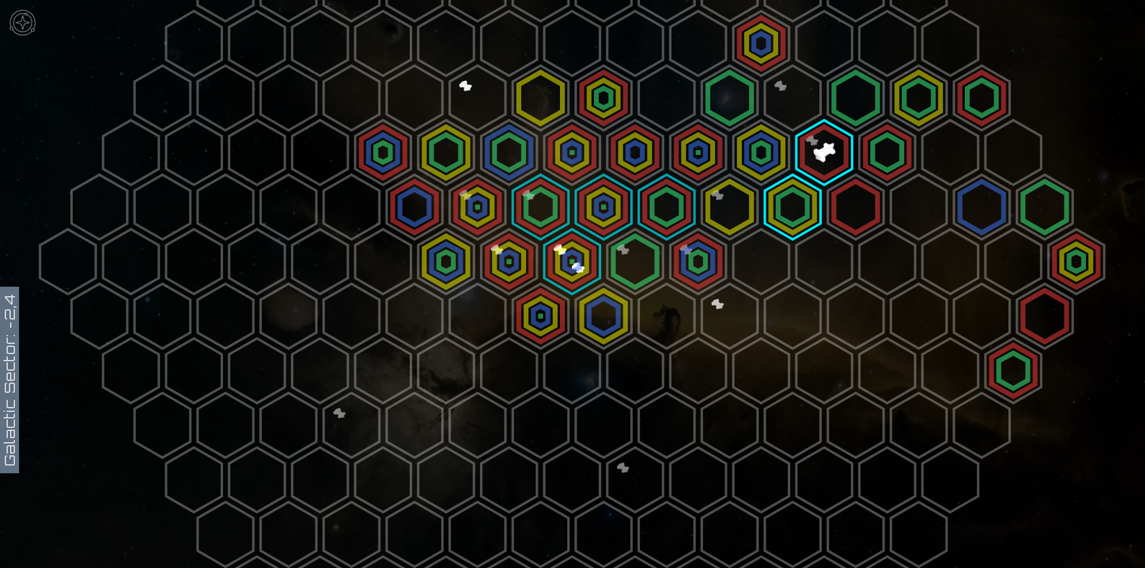
click at [819, 155] on polygon at bounding box center [823, 152] width 55 height 65
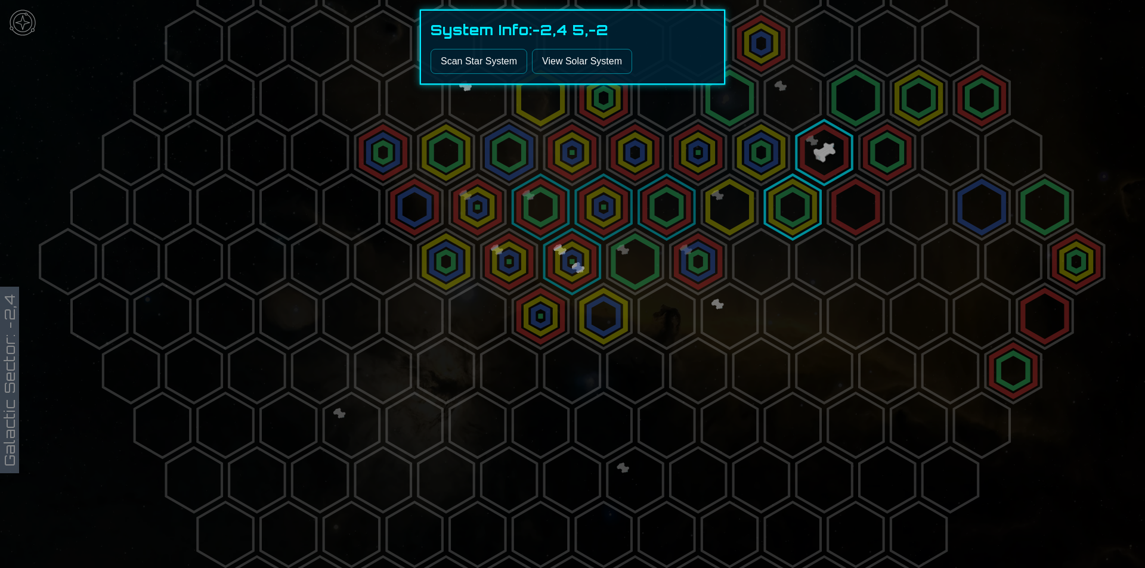
click at [558, 64] on link "View Solar System" at bounding box center [582, 61] width 100 height 25
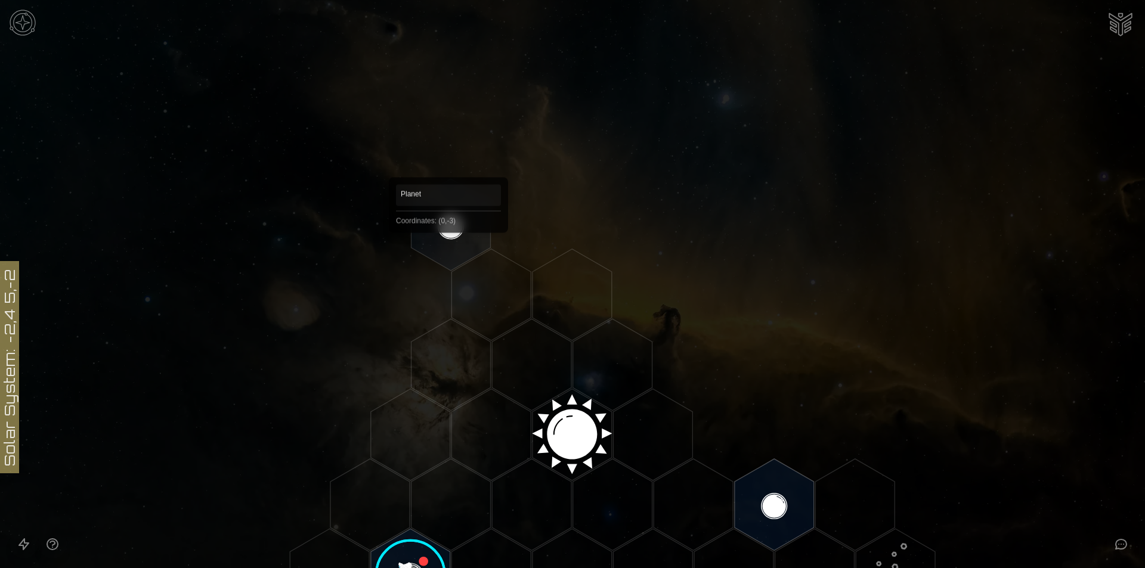
scroll to position [268, 0]
